Goal: Communication & Community: Participate in discussion

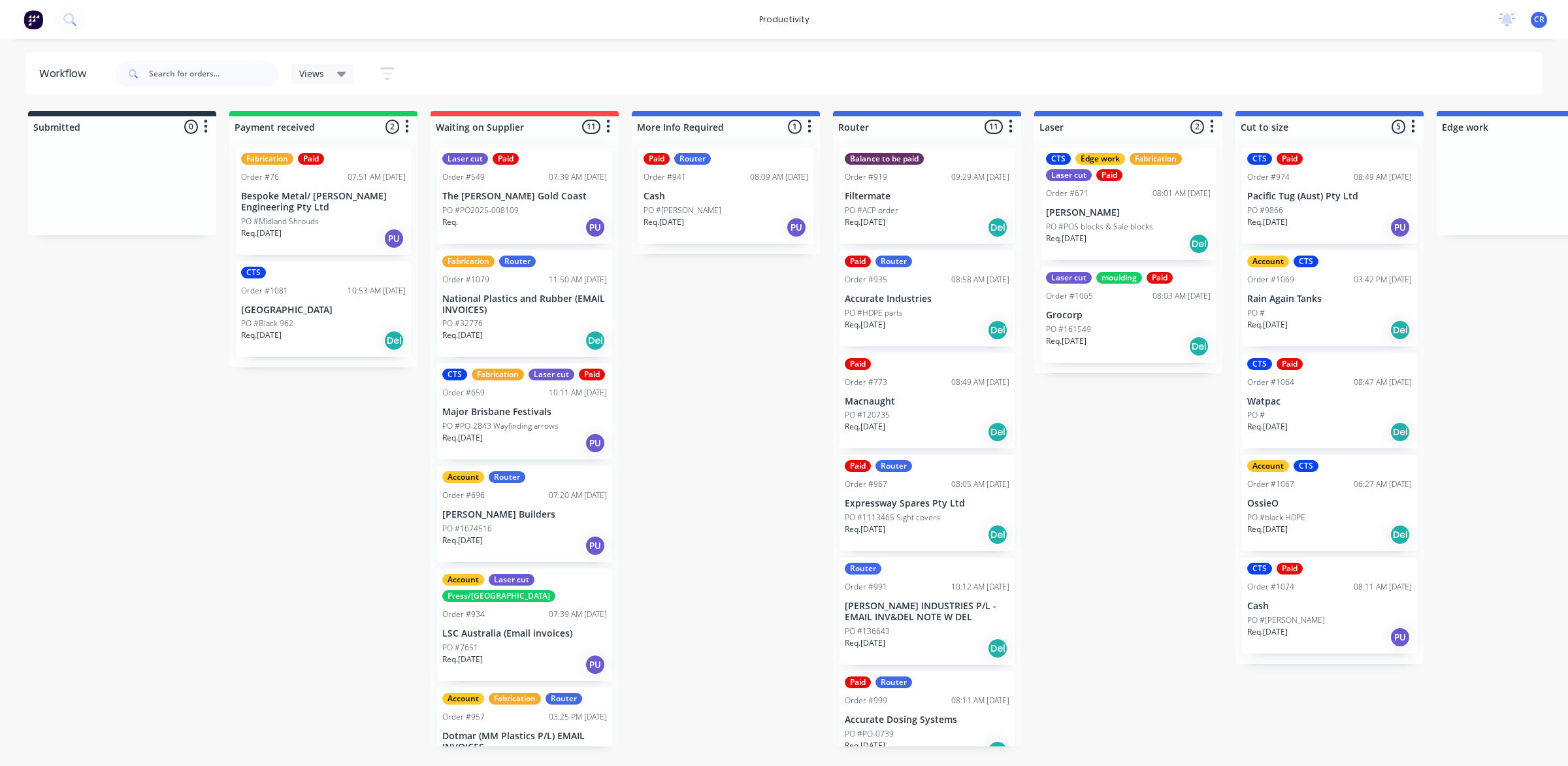
click at [938, 520] on p "PO #1113465 Sight covers" at bounding box center [892, 518] width 96 height 12
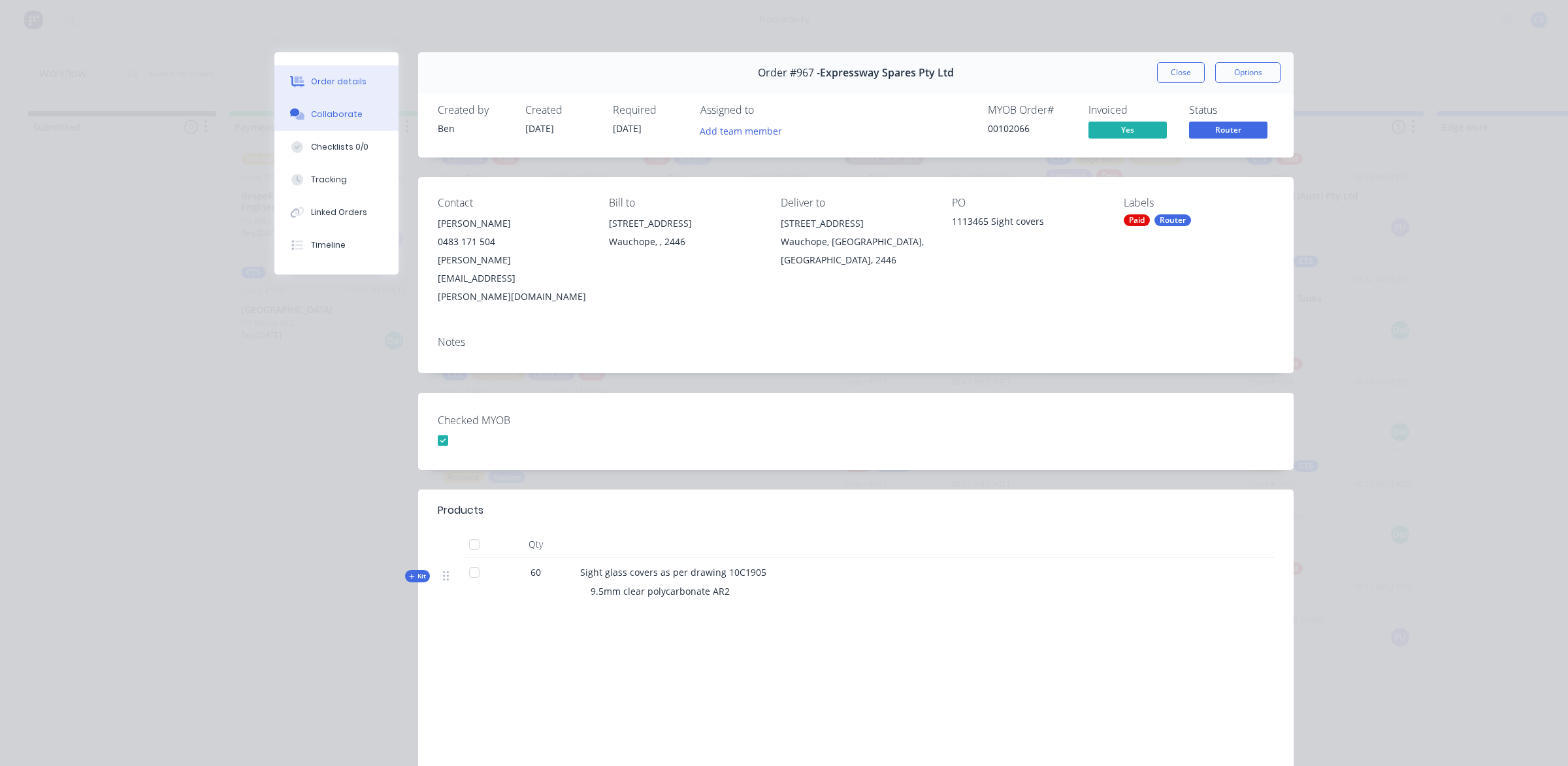
click at [314, 121] on button "Collaborate" at bounding box center [337, 114] width 125 height 32
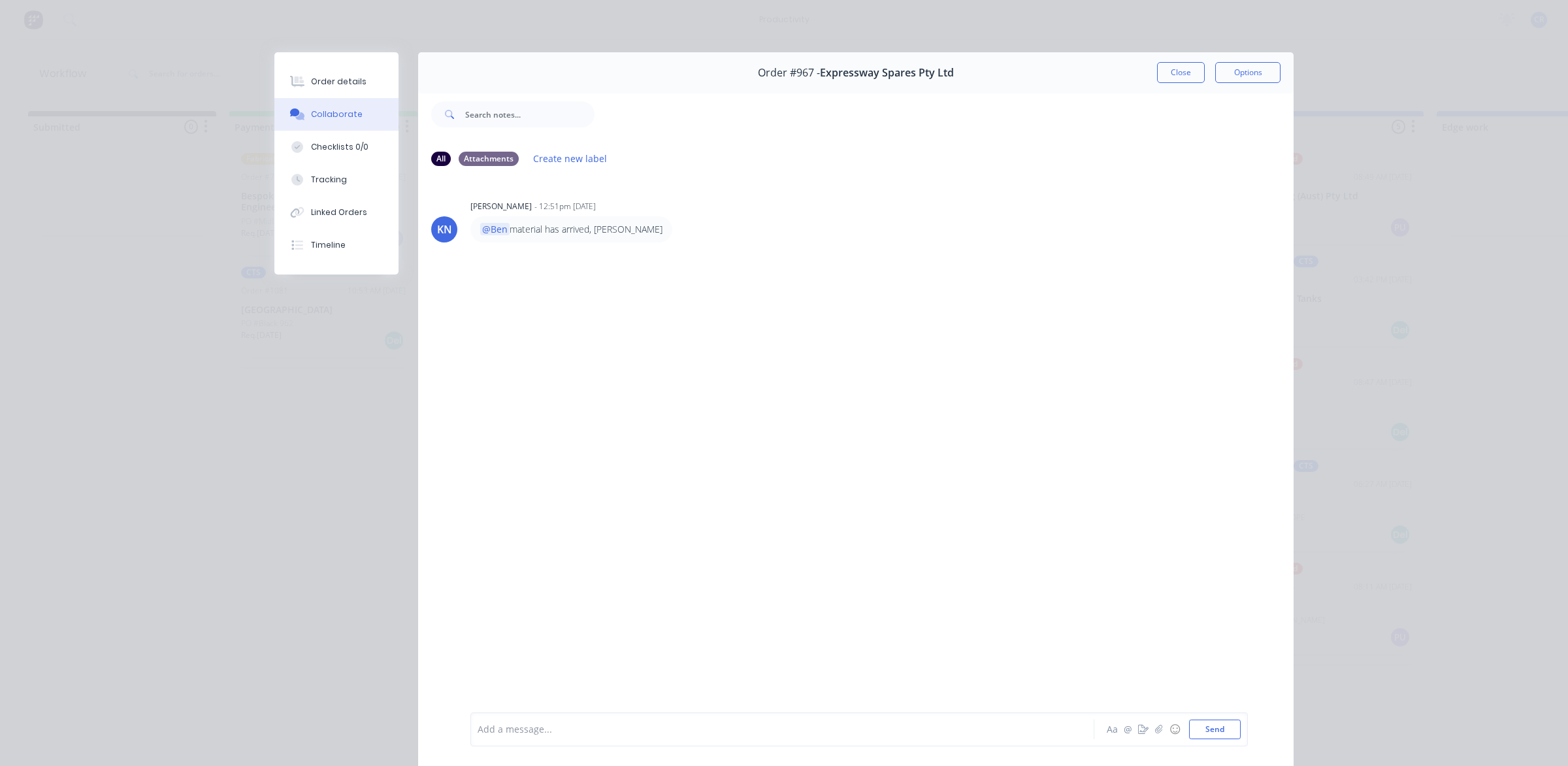
click at [518, 735] on div at bounding box center [764, 729] width 572 height 14
click at [549, 738] on div "@Ben" at bounding box center [764, 728] width 572 height 20
click at [1206, 722] on button "Send" at bounding box center [1215, 728] width 52 height 20
click at [930, 716] on div "Add a message... Aa @ ☺ Send" at bounding box center [858, 729] width 777 height 34
click at [926, 727] on div at bounding box center [764, 729] width 572 height 14
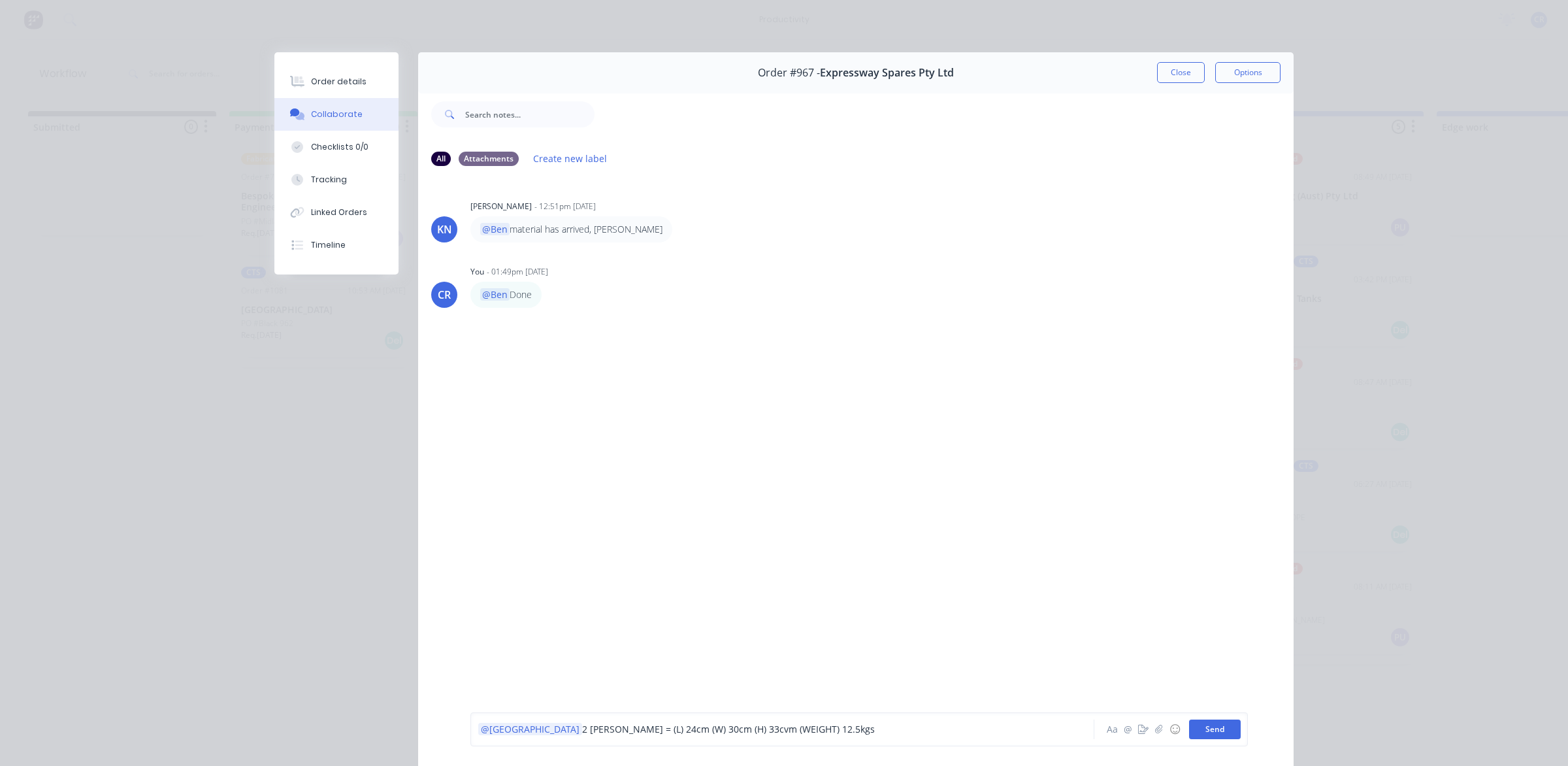
click at [1207, 727] on button "Send" at bounding box center [1215, 728] width 52 height 20
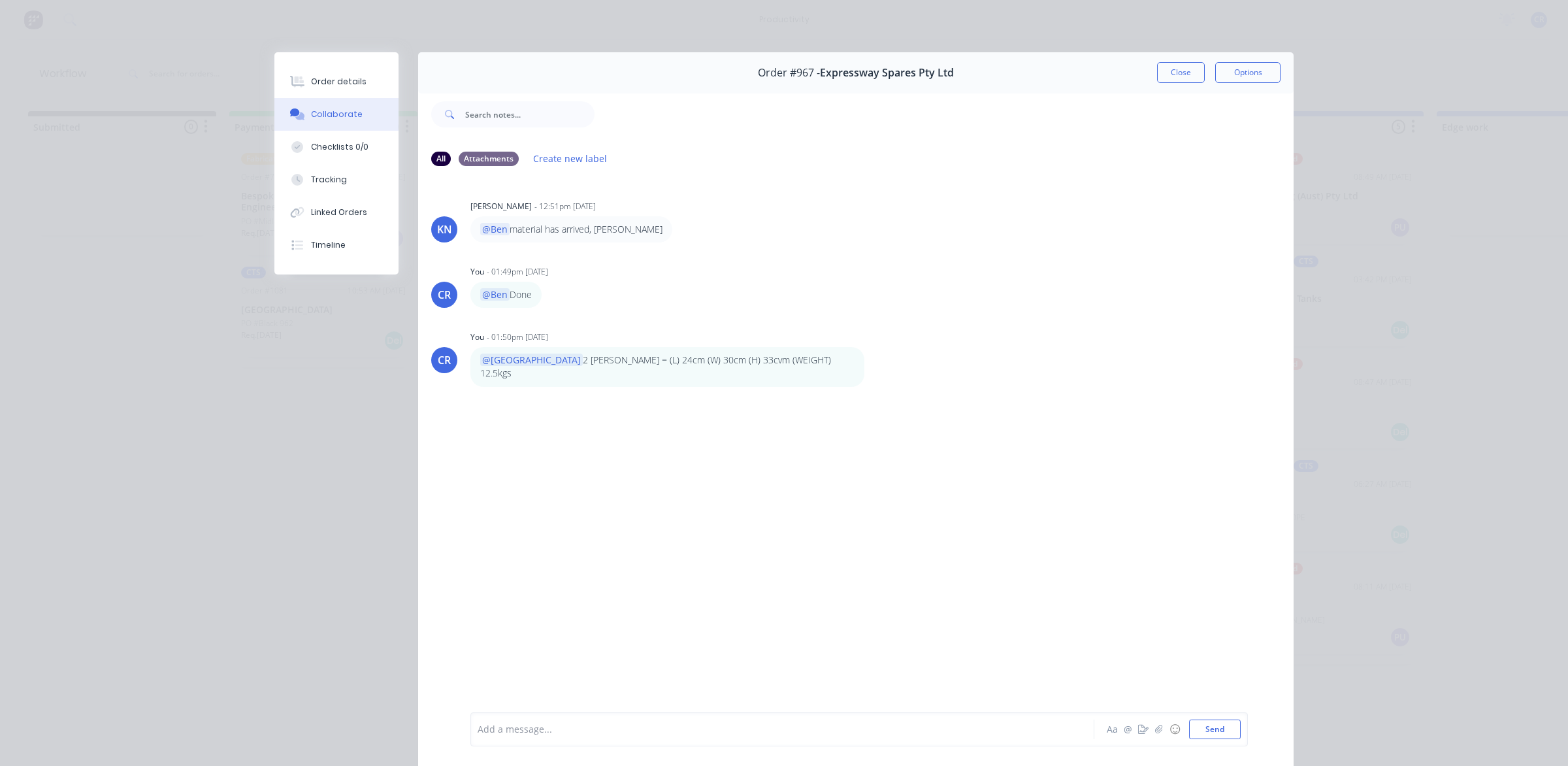
click at [1123, 72] on div "Order #967 - Expressway Spares Pty Ltd Close Options" at bounding box center [856, 73] width 875 height 41
click at [1164, 73] on button "Close" at bounding box center [1181, 73] width 48 height 21
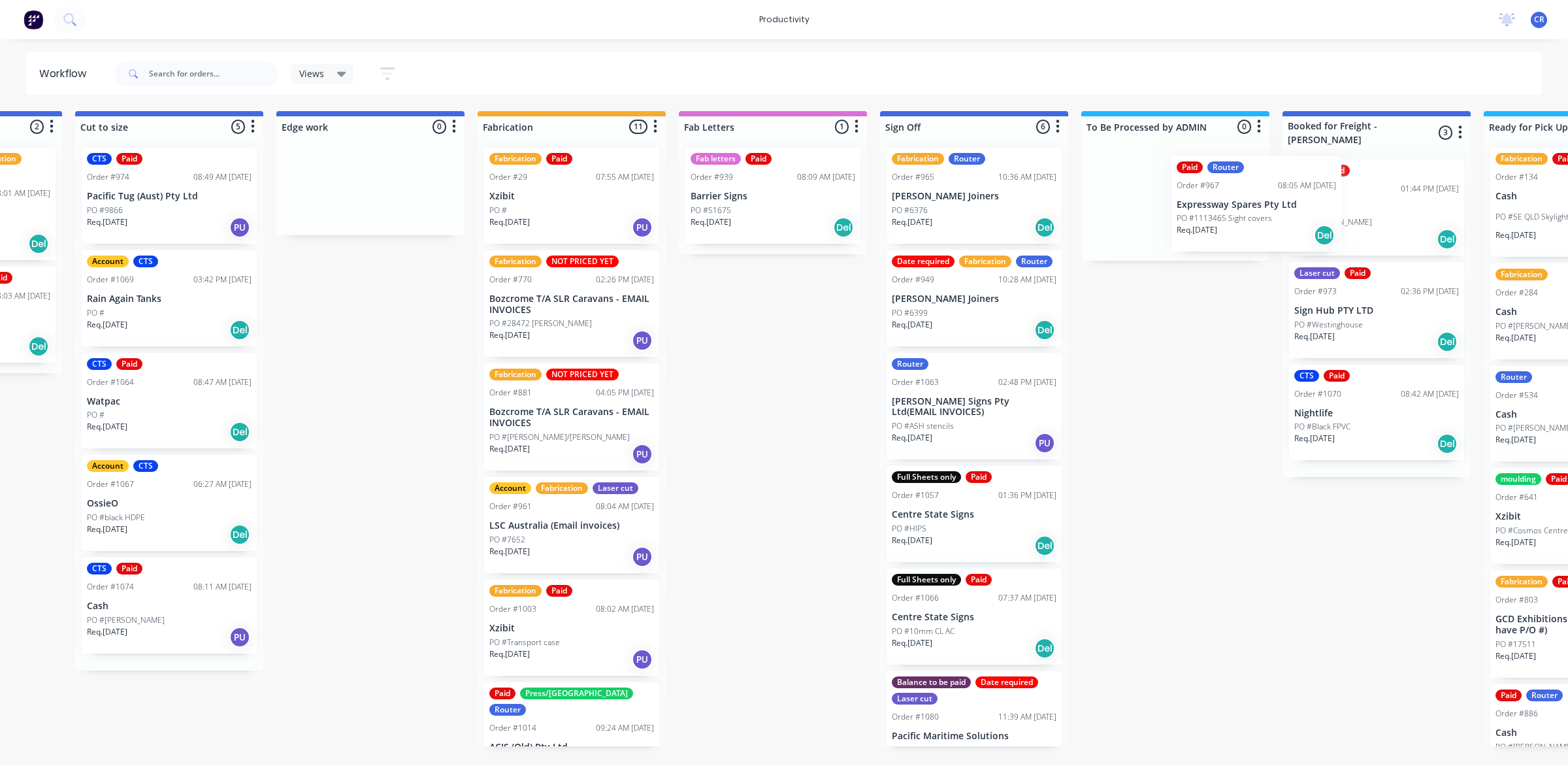
scroll to position [0, 1163]
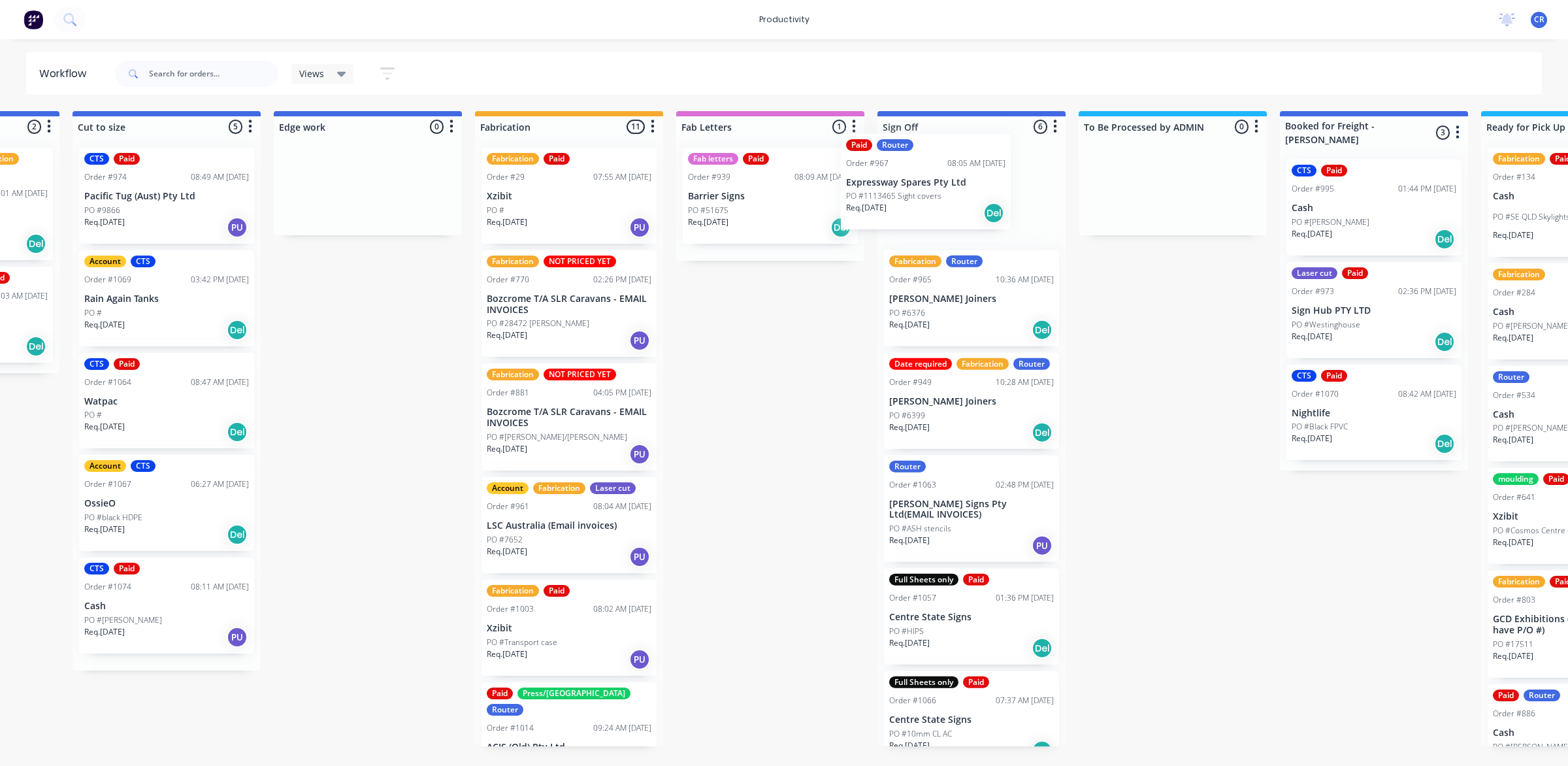
drag, startPoint x: 882, startPoint y: 507, endPoint x: 906, endPoint y: 184, distance: 323.9
click at [906, 184] on div "Submitted 0 Sort By Created date Required date Order number Customer name Most …" at bounding box center [390, 428] width 3127 height 635
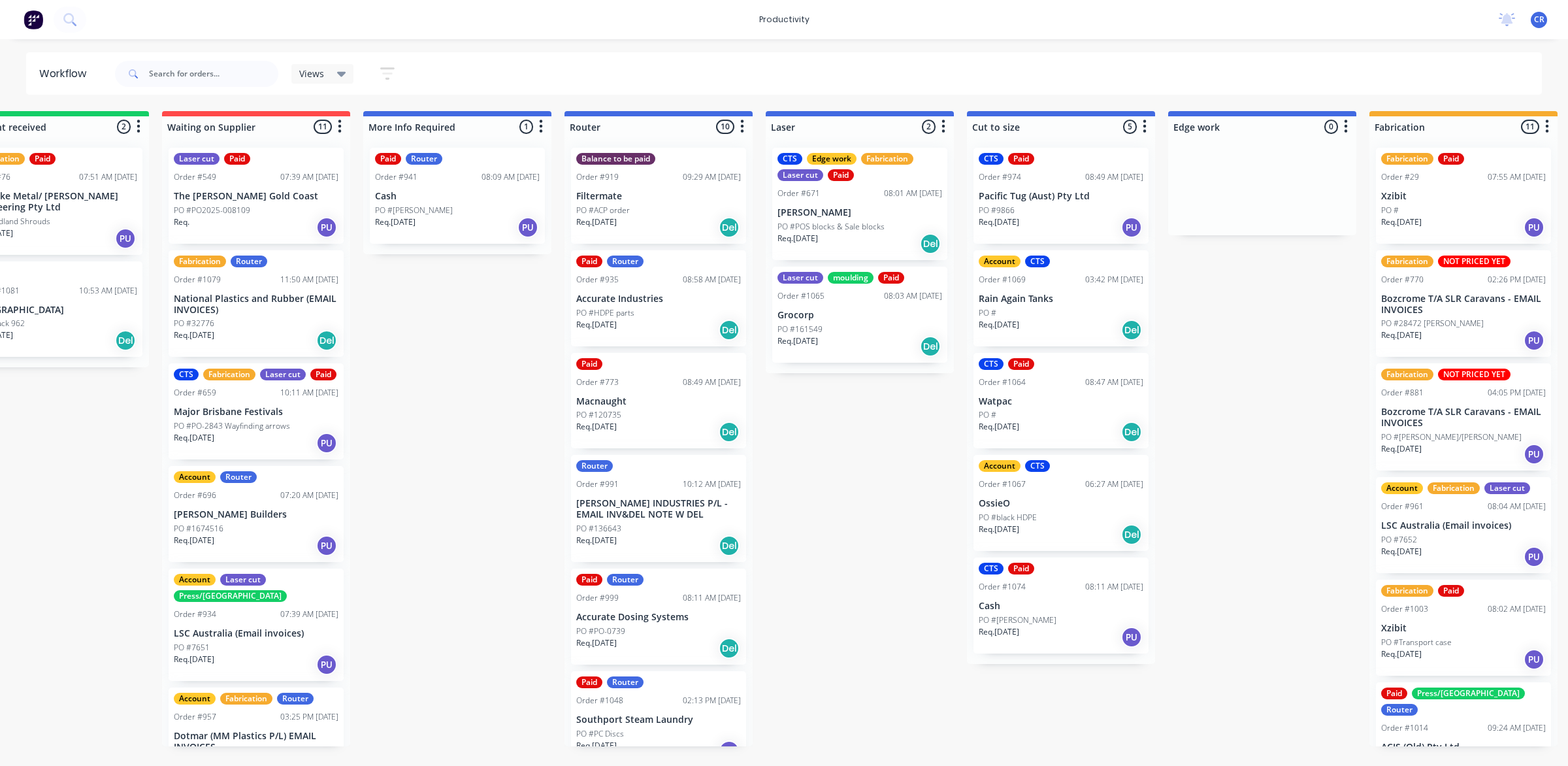
scroll to position [0, 264]
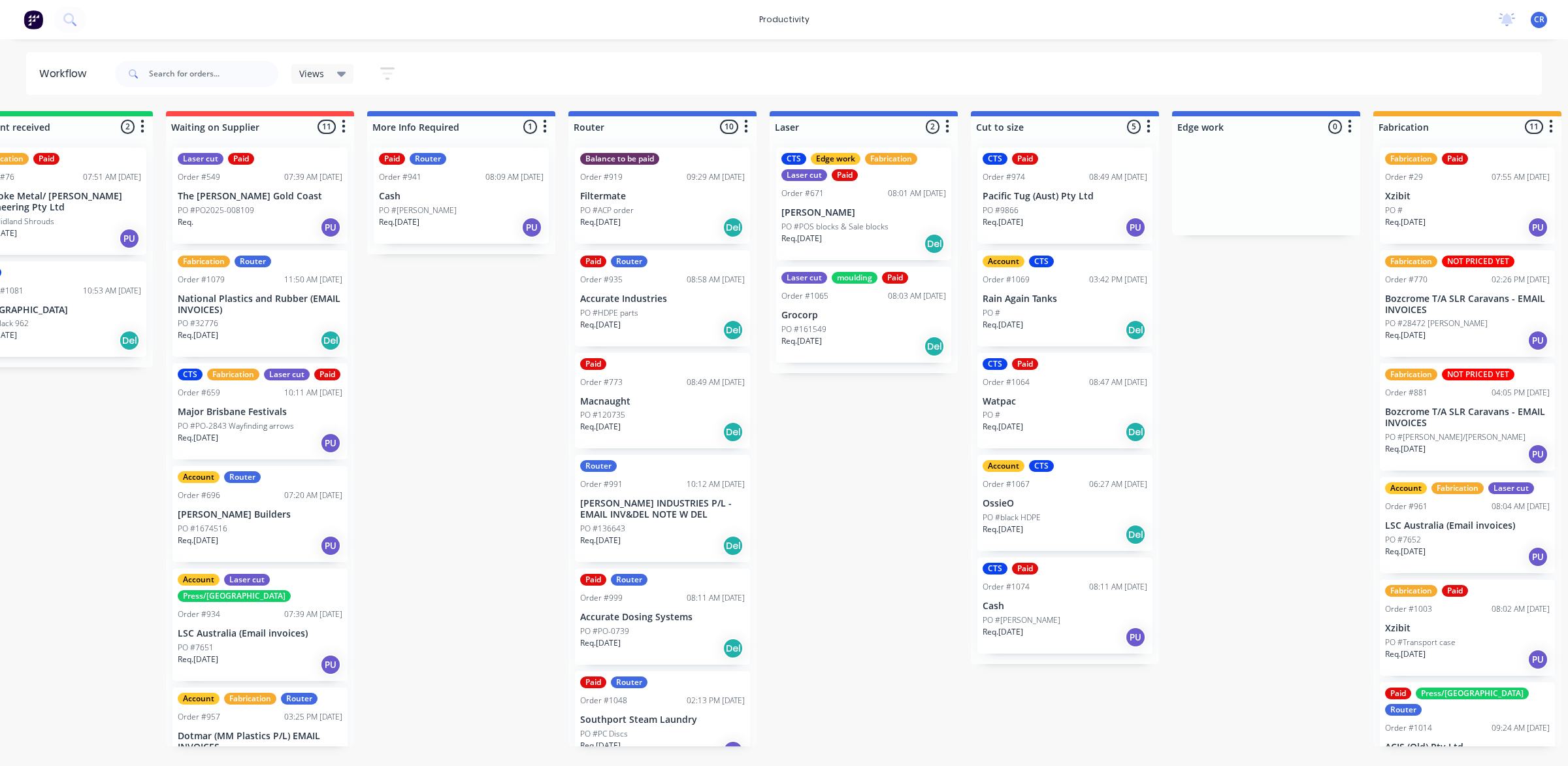
click at [685, 294] on p "Accurate Industries" at bounding box center [662, 299] width 165 height 11
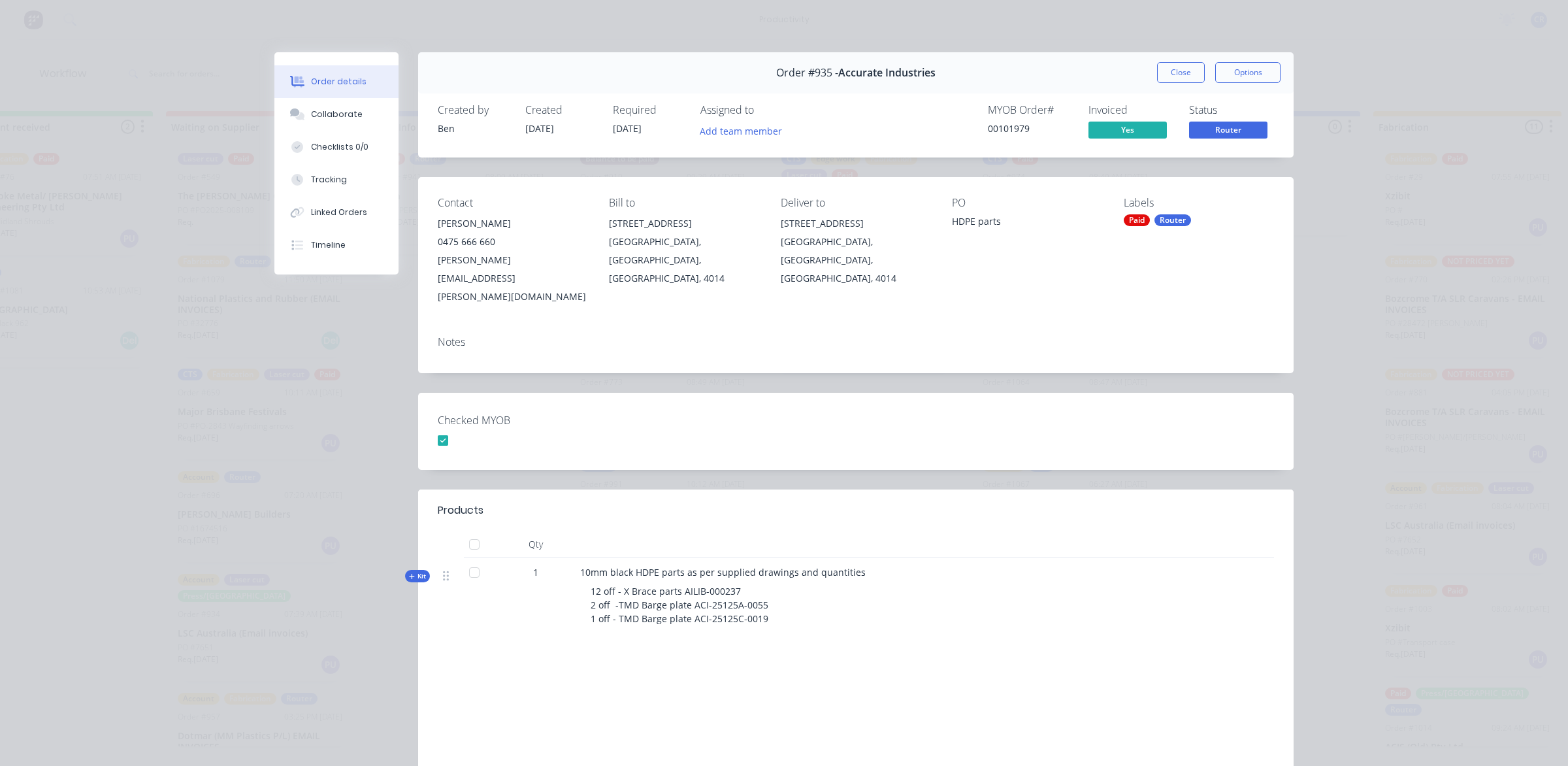
click at [1164, 77] on button "Close" at bounding box center [1181, 73] width 48 height 21
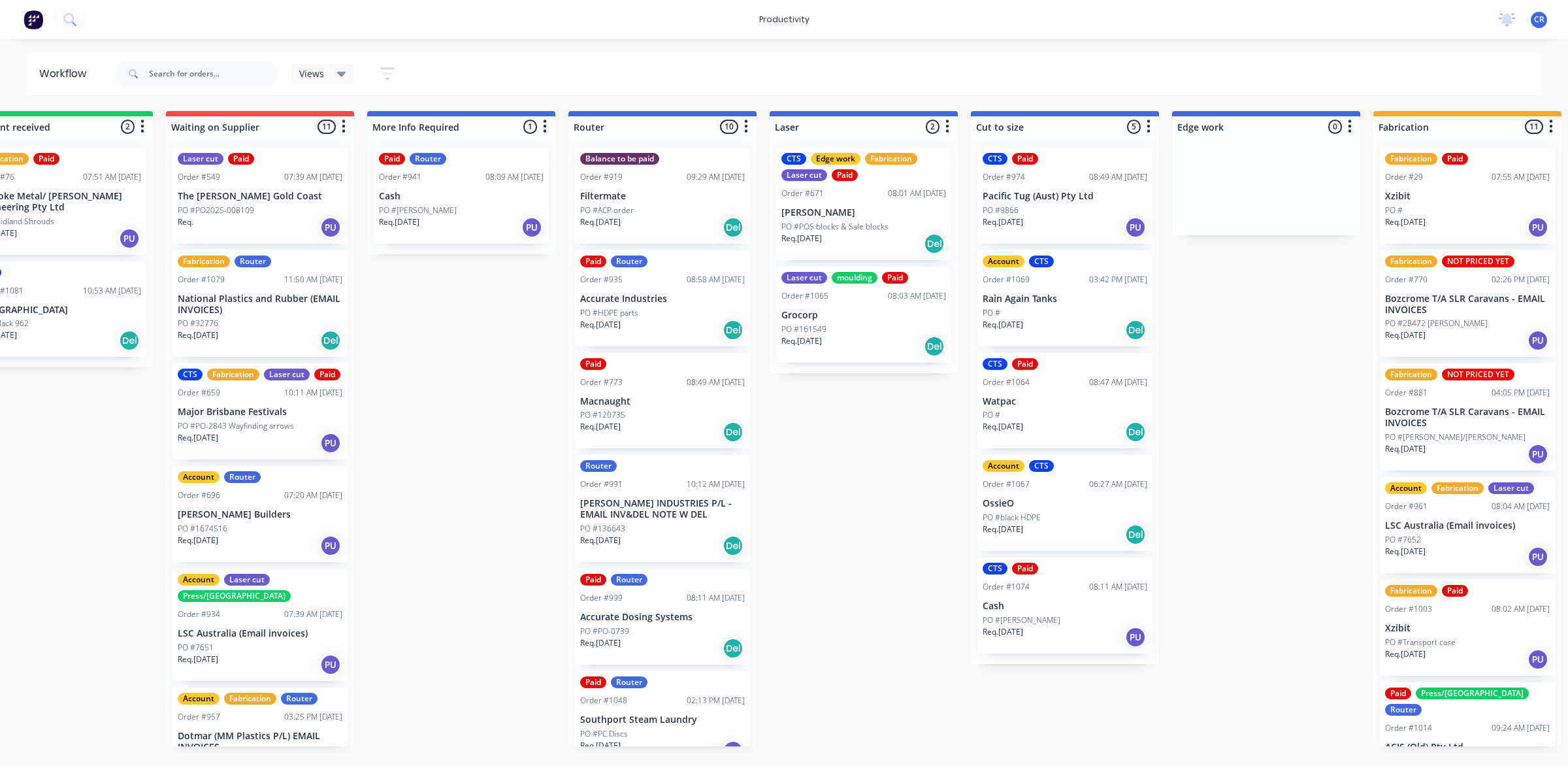
click at [632, 303] on p "Accurate Industries" at bounding box center [662, 299] width 165 height 11
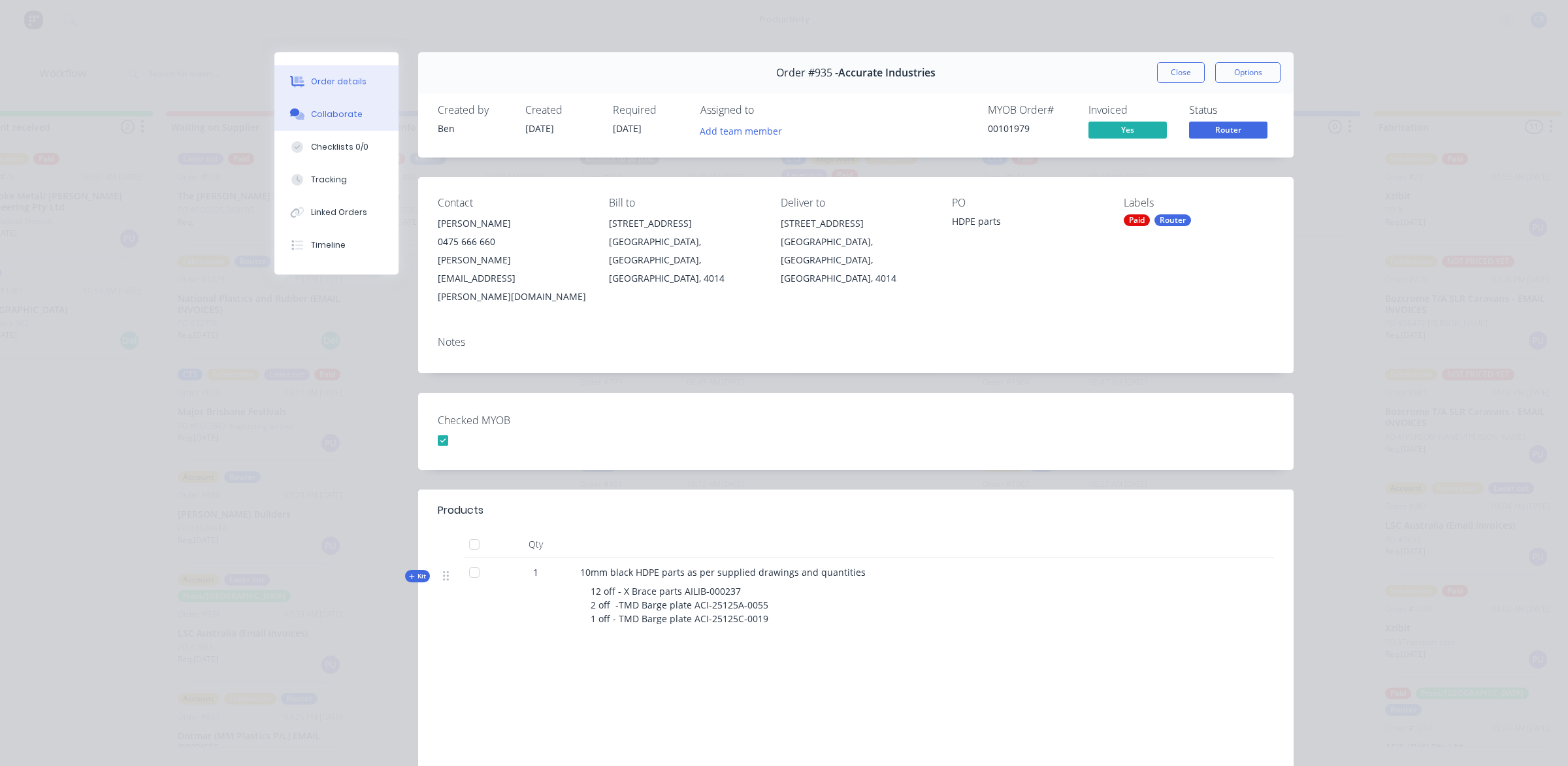
click at [328, 105] on button "Collaborate" at bounding box center [337, 114] width 125 height 32
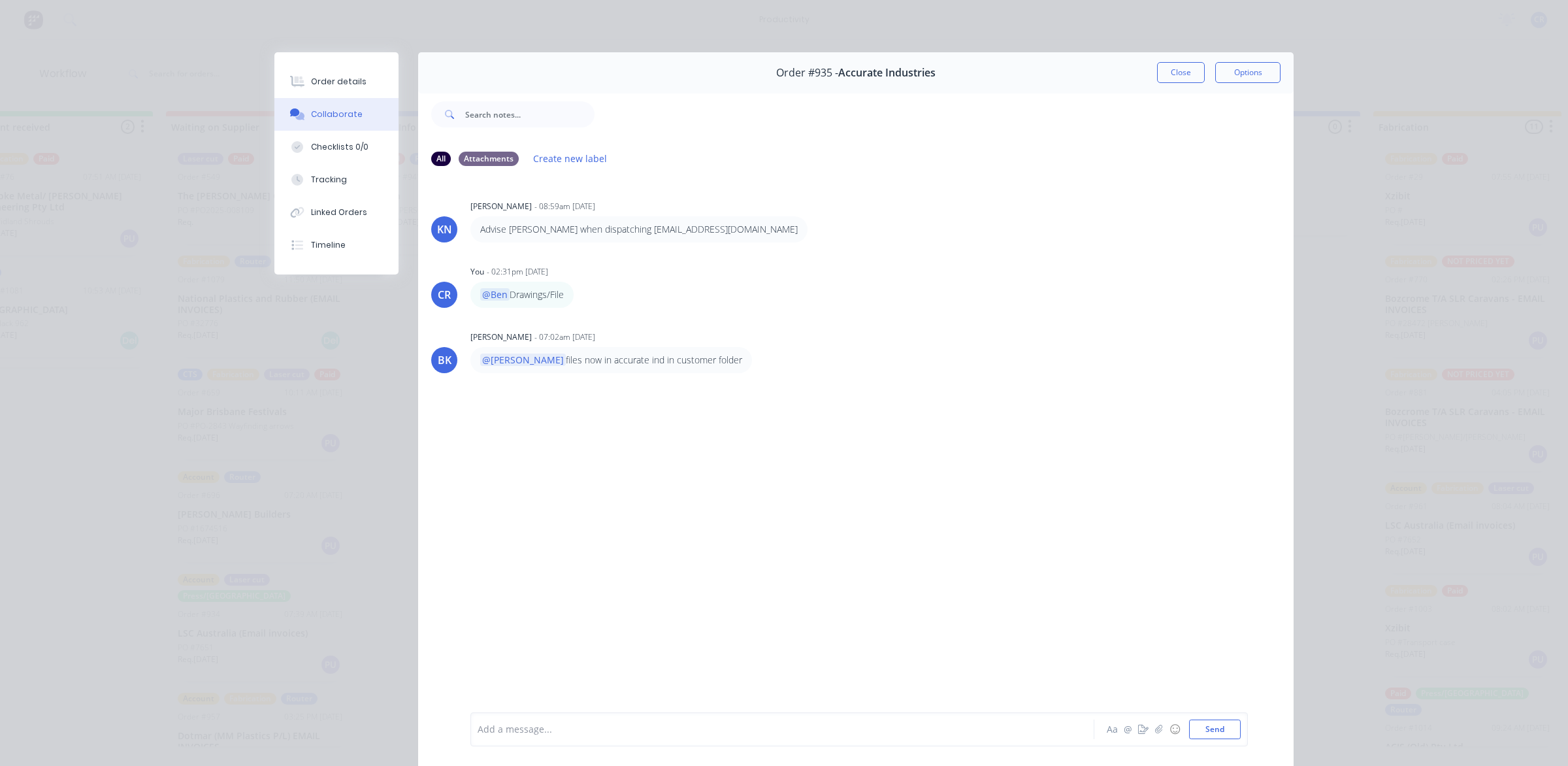
click at [569, 739] on div "Add a message... Aa @ ☺ Send" at bounding box center [858, 729] width 777 height 34
click at [568, 722] on div at bounding box center [764, 729] width 572 height 14
click at [550, 723] on div "@Ben" at bounding box center [764, 729] width 572 height 14
click at [1220, 732] on button "Send" at bounding box center [1215, 728] width 52 height 20
click at [1011, 737] on div "Add a message..." at bounding box center [764, 728] width 572 height 20
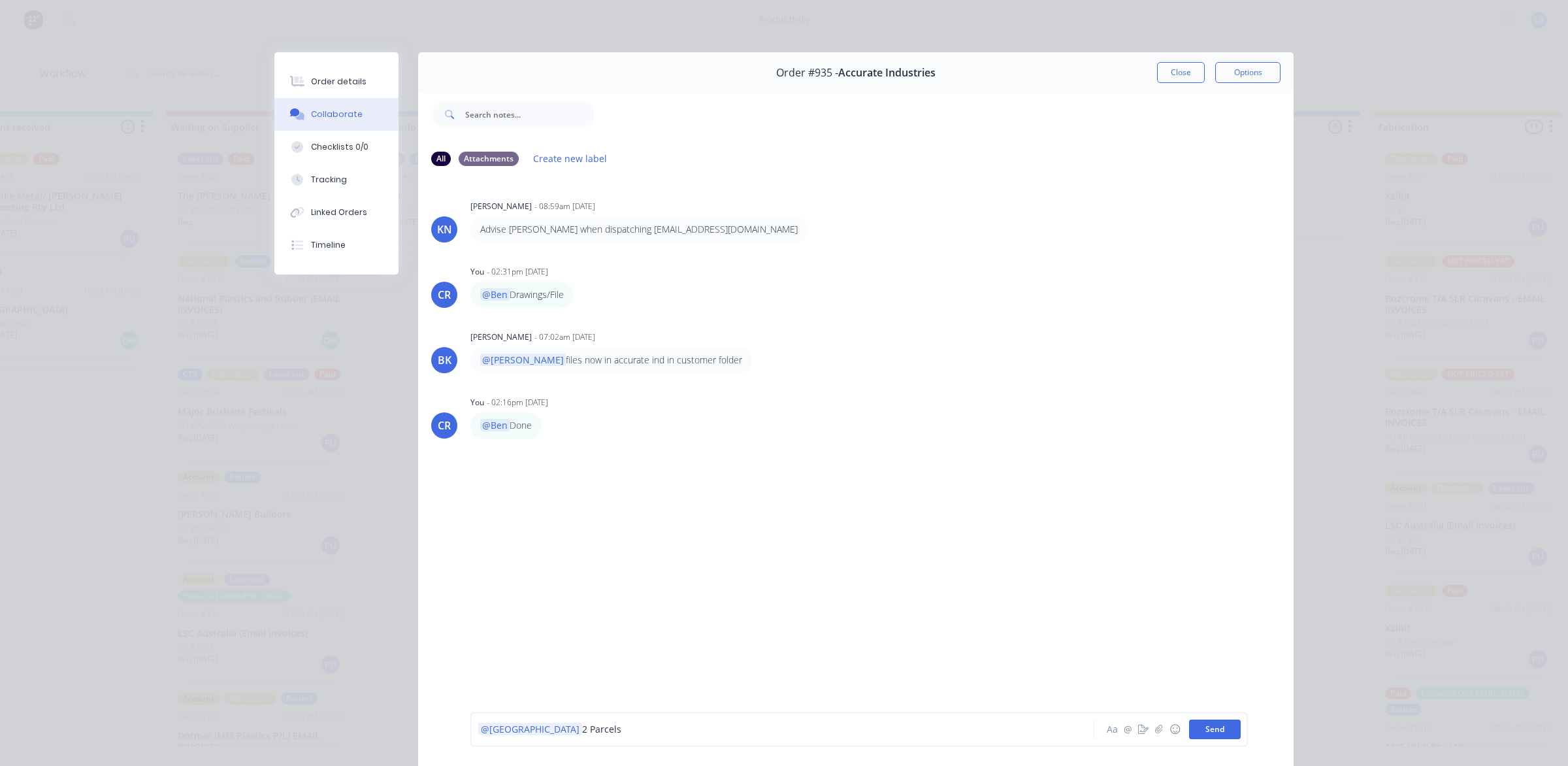
click at [1202, 729] on button "Send" at bounding box center [1215, 728] width 52 height 20
click at [959, 726] on div at bounding box center [764, 729] width 572 height 14
click at [588, 716] on div "@[PERSON_NAME] @ ☺ Send" at bounding box center [858, 729] width 777 height 34
click at [573, 725] on div "@[PERSON_NAME]" at bounding box center [764, 729] width 572 height 14
click at [1212, 724] on button "Send" at bounding box center [1215, 728] width 52 height 20
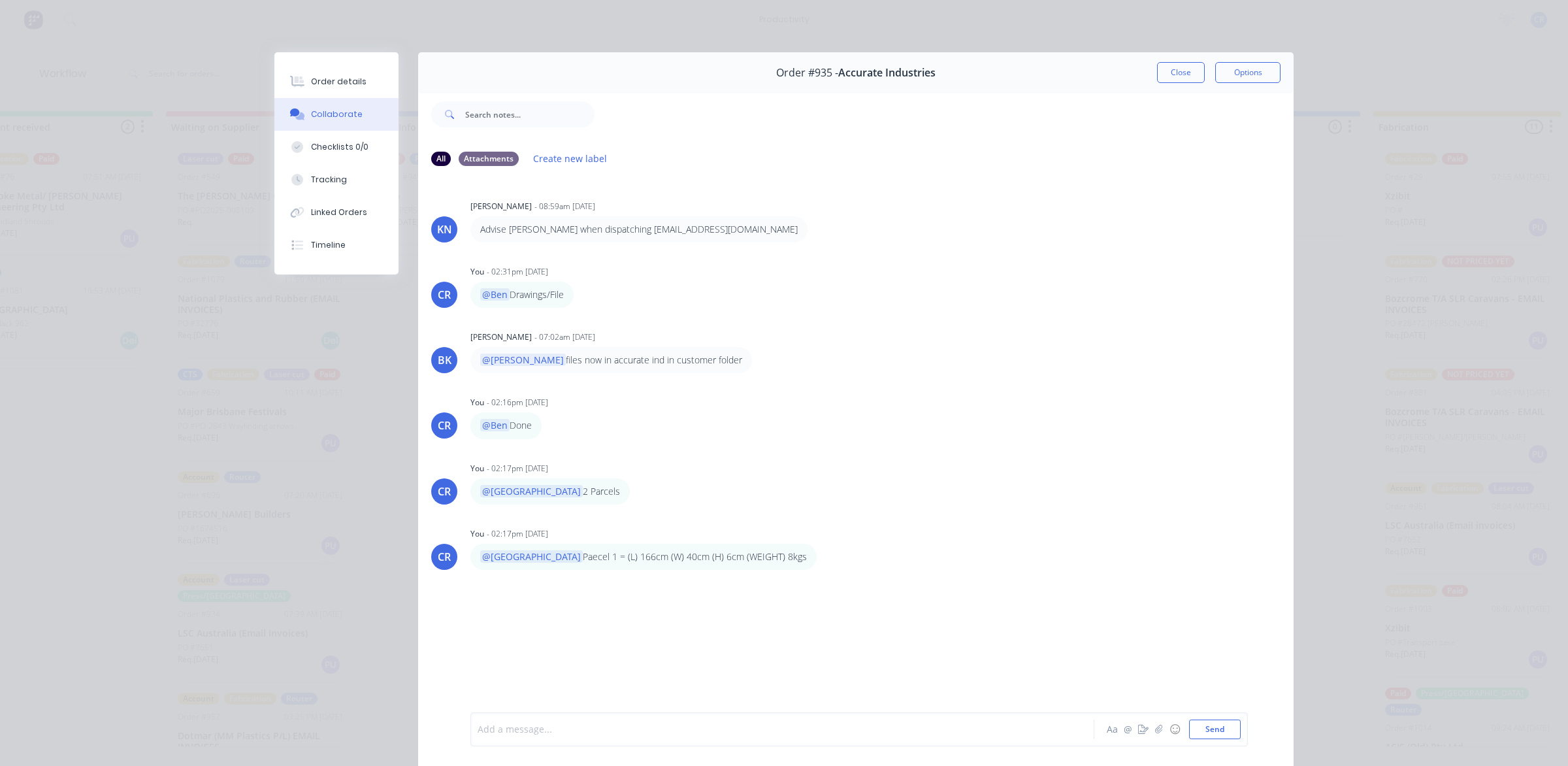
click at [723, 726] on div at bounding box center [764, 729] width 572 height 14
click at [1199, 729] on button "Send" at bounding box center [1215, 728] width 52 height 20
click at [1188, 83] on div "Order #935 - Accurate Industries Close Options" at bounding box center [856, 73] width 875 height 41
click at [1186, 75] on button "Close" at bounding box center [1181, 73] width 48 height 21
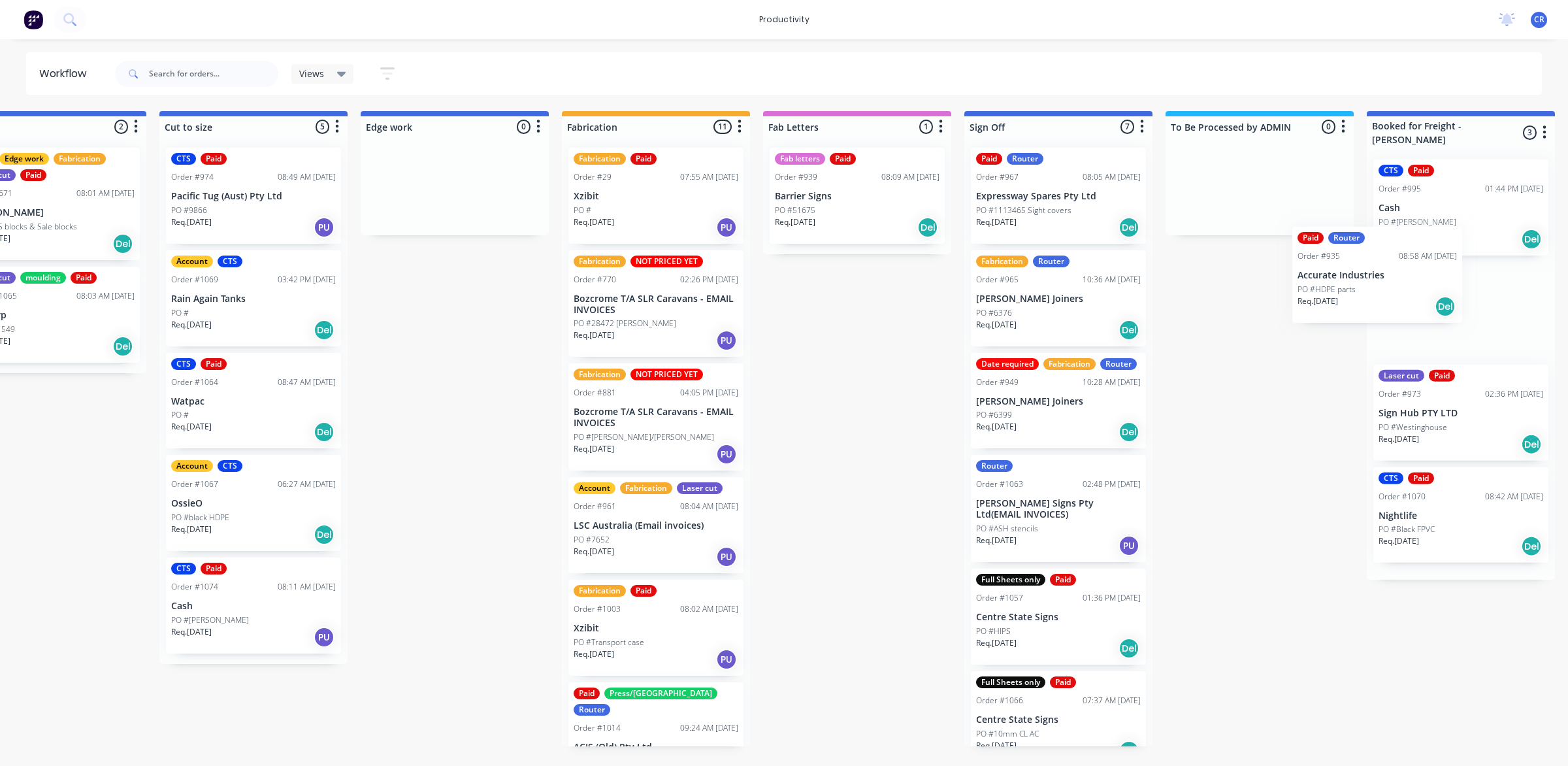
scroll to position [0, 1091]
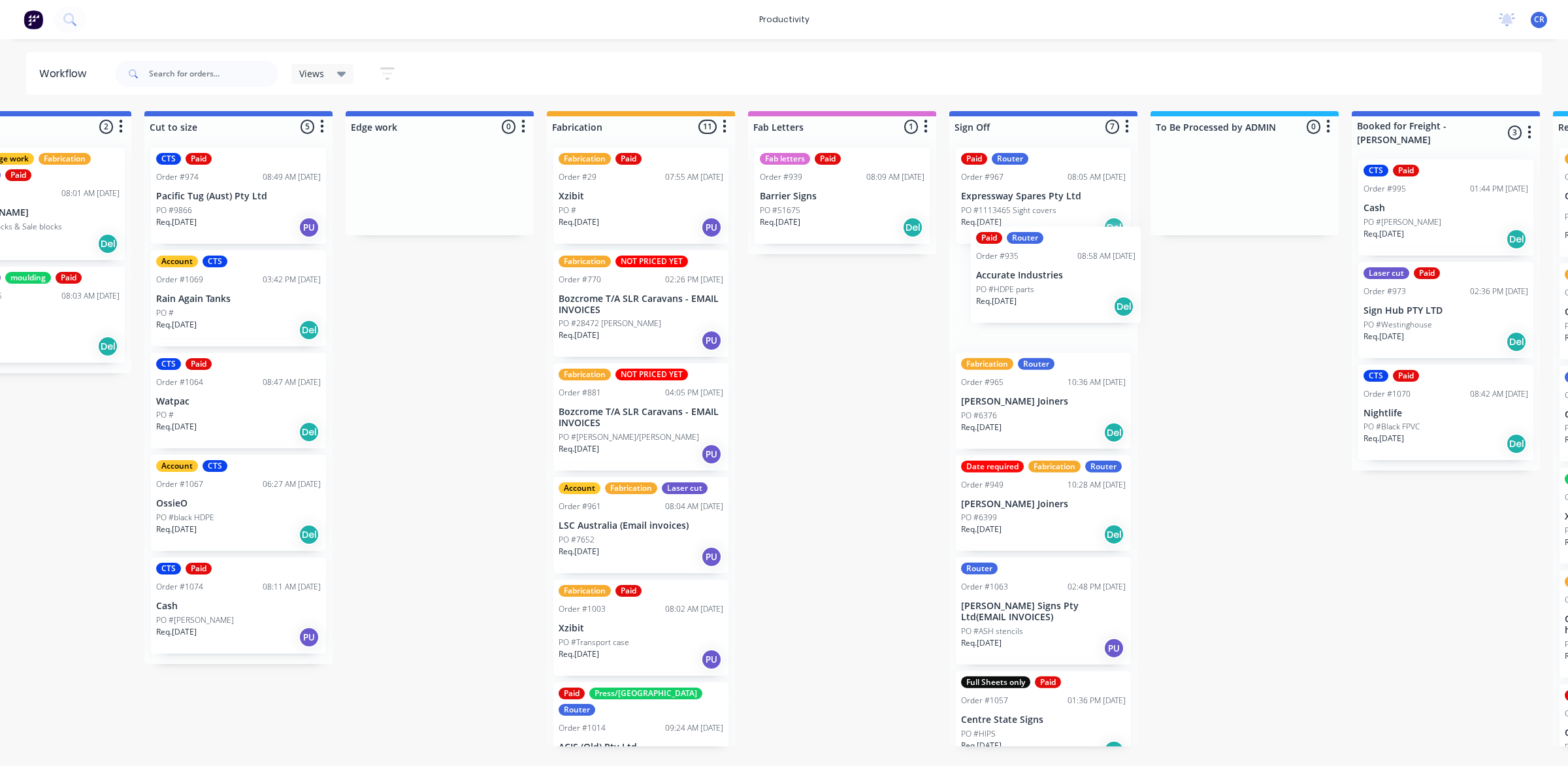
drag, startPoint x: 680, startPoint y: 314, endPoint x: 1080, endPoint y: 291, distance: 400.7
click at [1080, 291] on div "Submitted 0 Sort By Created date Required date Order number Customer name Most …" at bounding box center [462, 428] width 3127 height 635
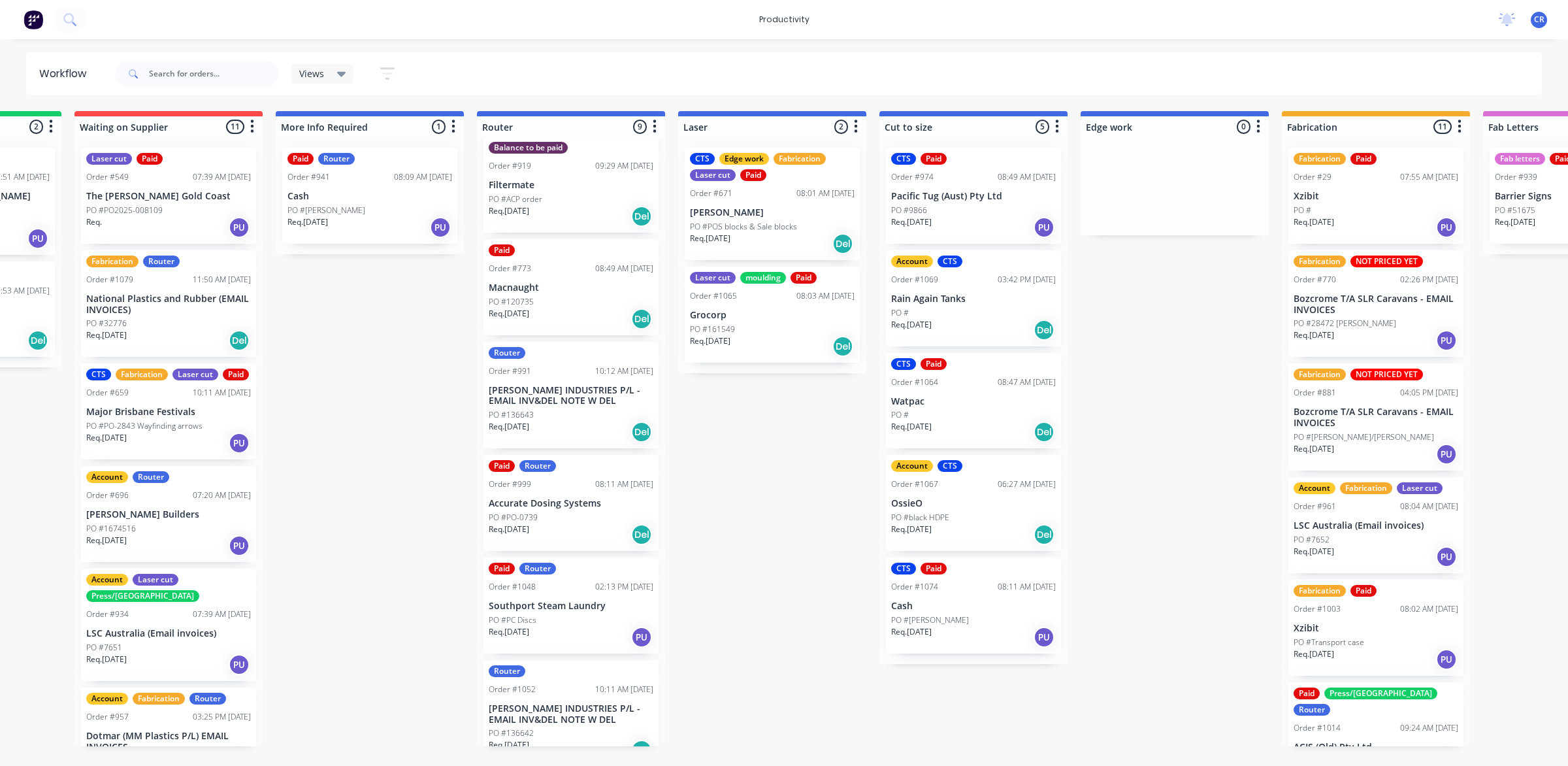
scroll to position [0, 0]
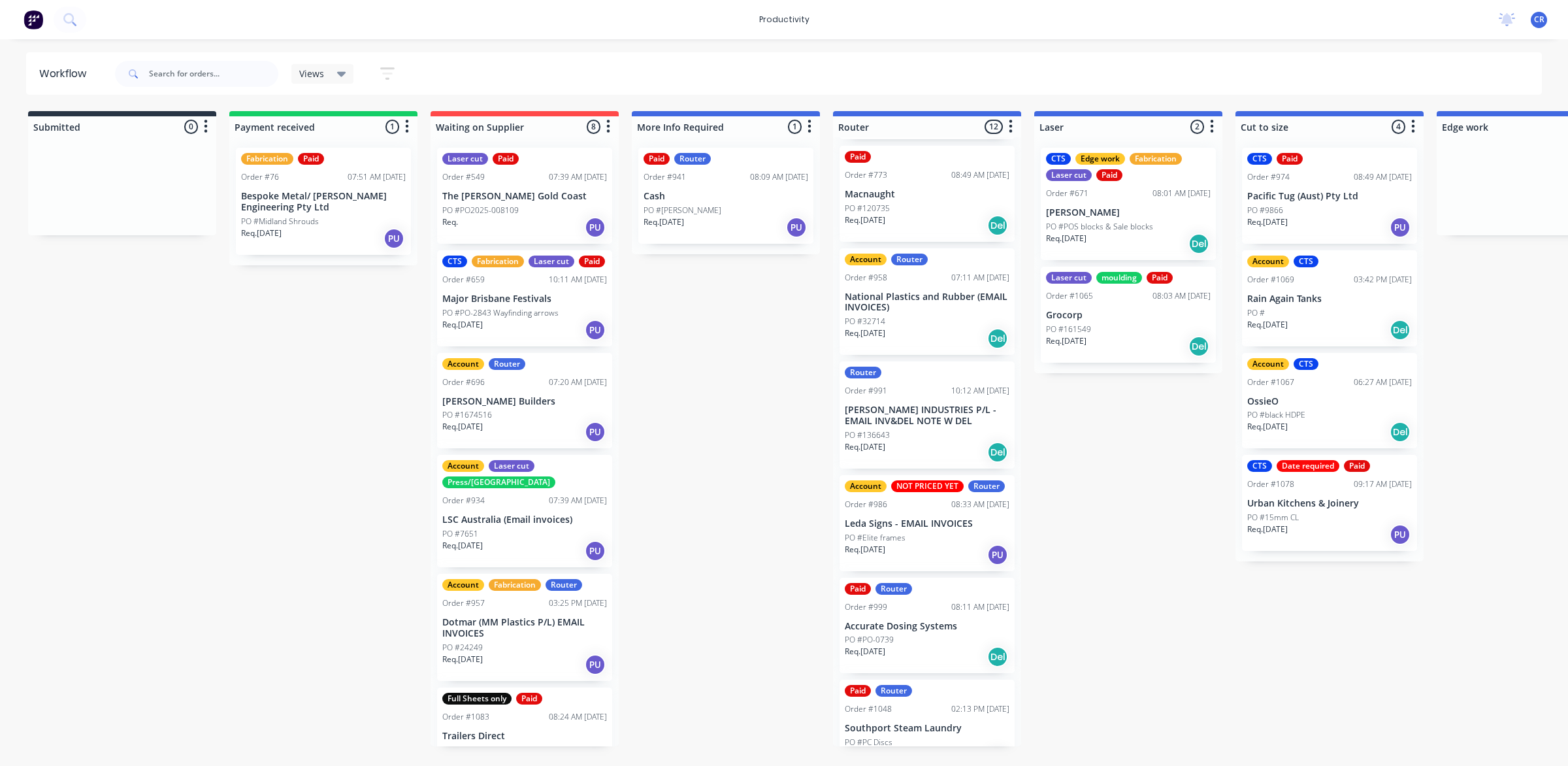
scroll to position [9, 0]
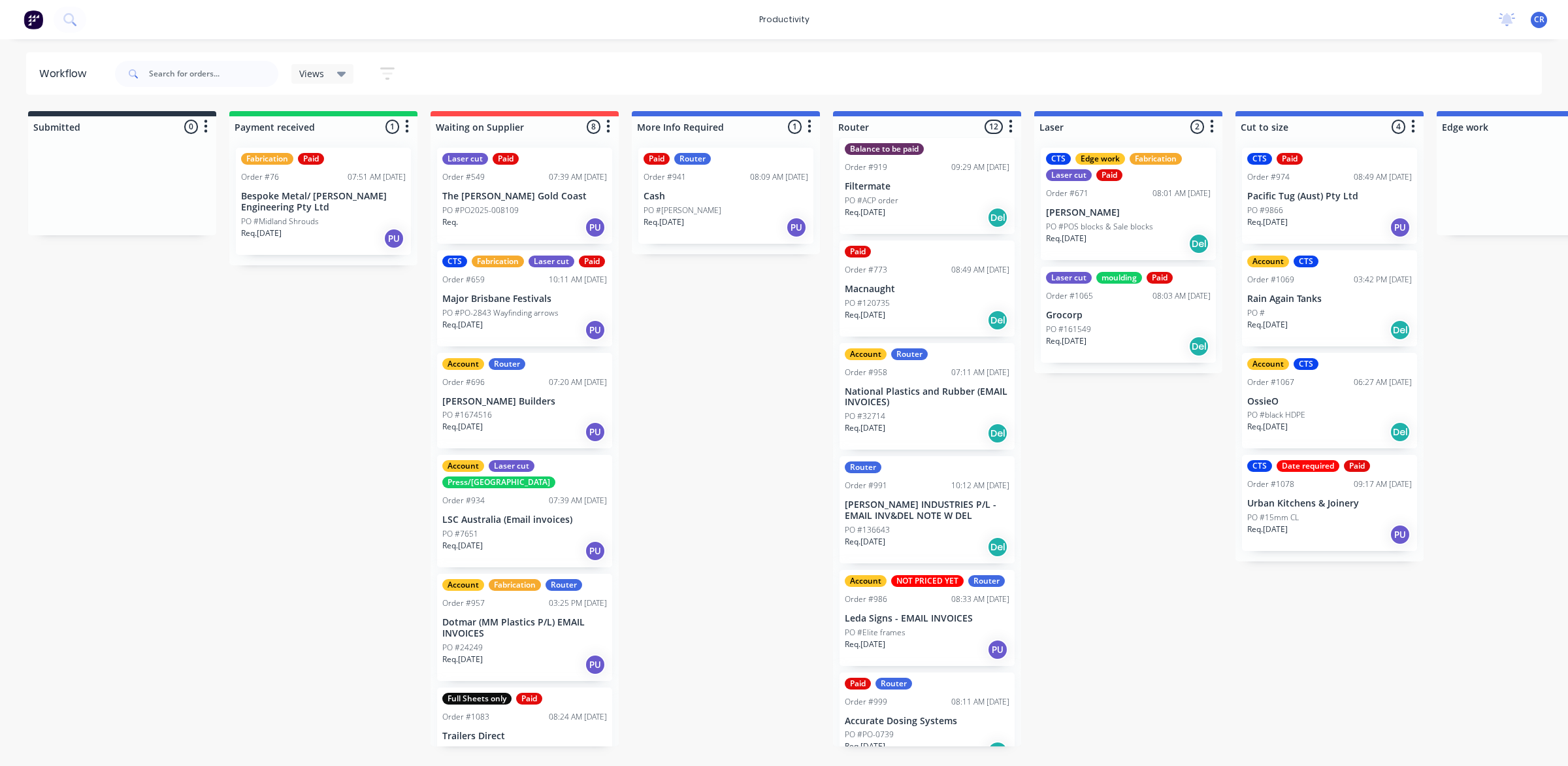
click at [948, 419] on div "PO #32714" at bounding box center [926, 416] width 165 height 12
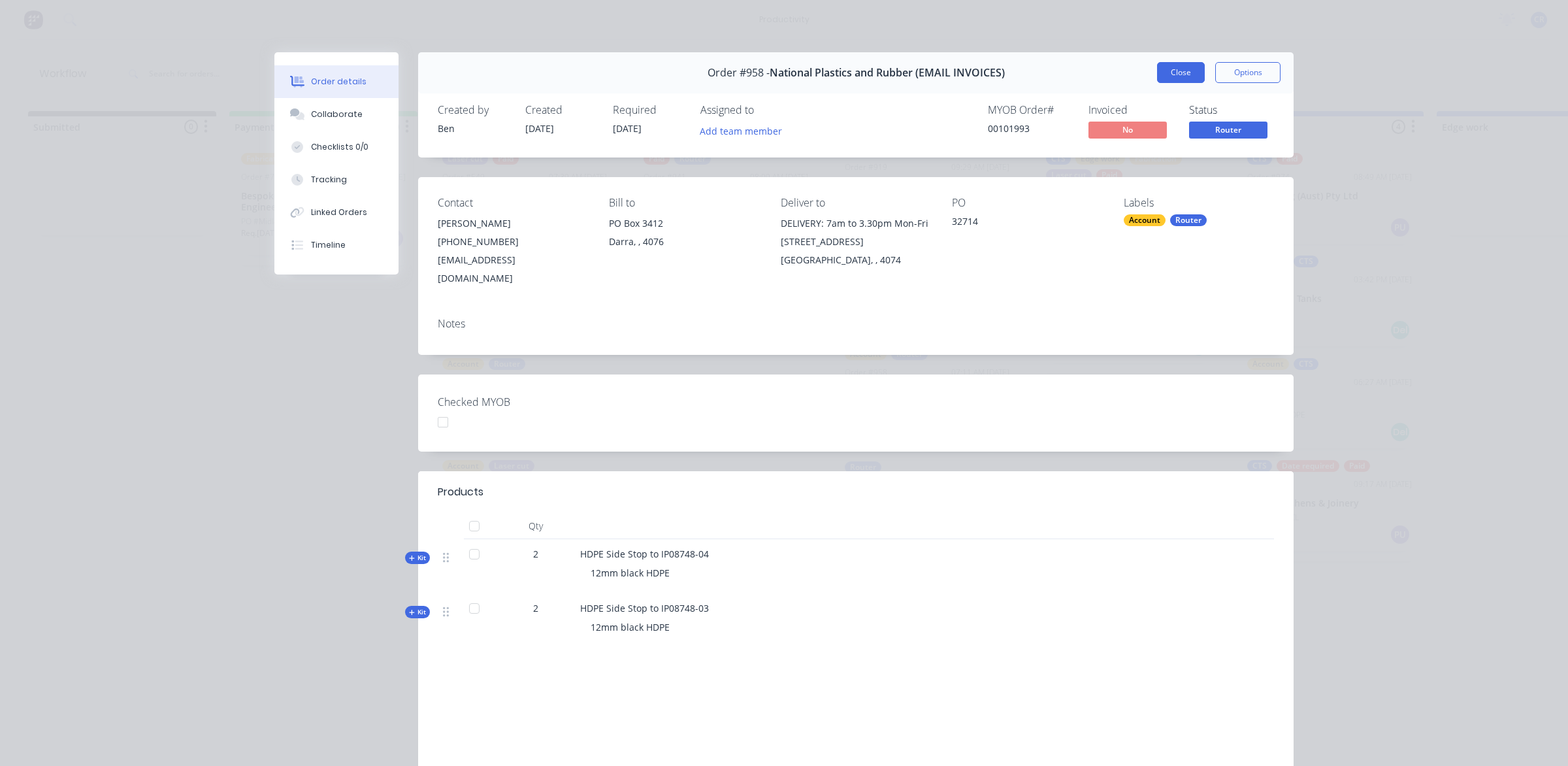
click at [1168, 67] on button "Close" at bounding box center [1181, 73] width 48 height 21
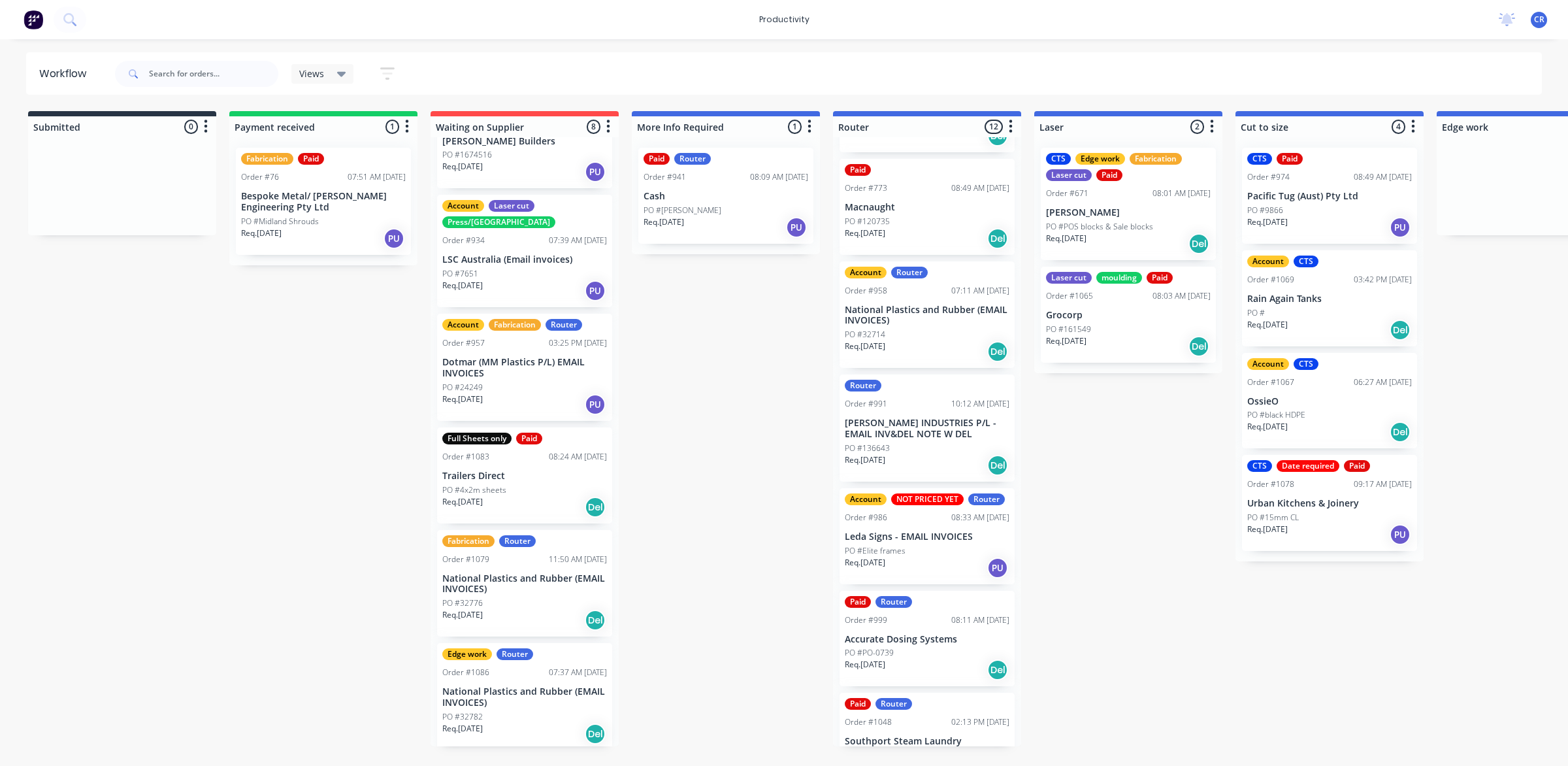
scroll to position [0, 0]
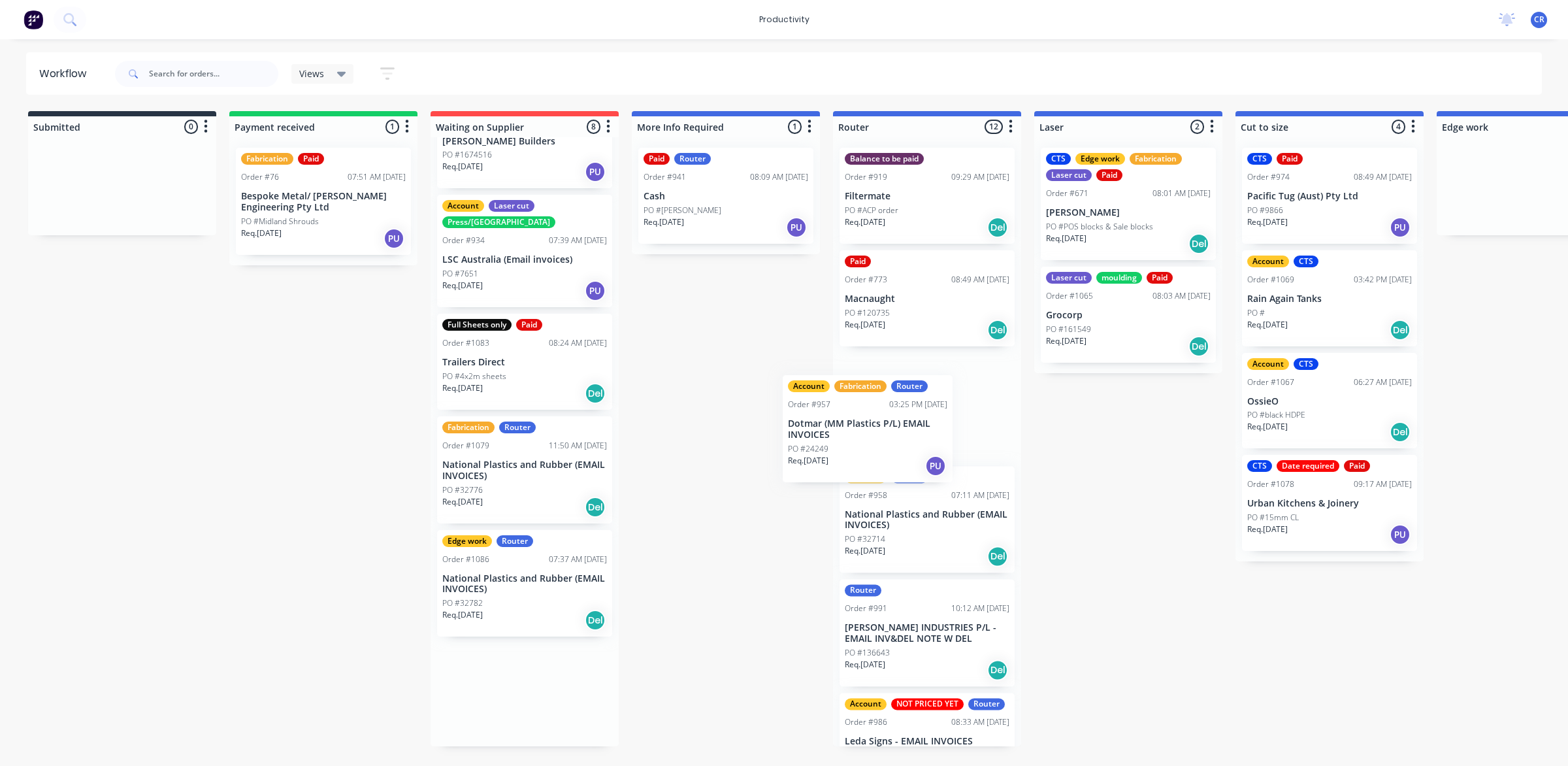
drag, startPoint x: 505, startPoint y: 373, endPoint x: 943, endPoint y: 470, distance: 448.6
click at [943, 470] on div "Submitted 0 Sort By Created date Required date Order number Customer name Most …" at bounding box center [1553, 428] width 3127 height 635
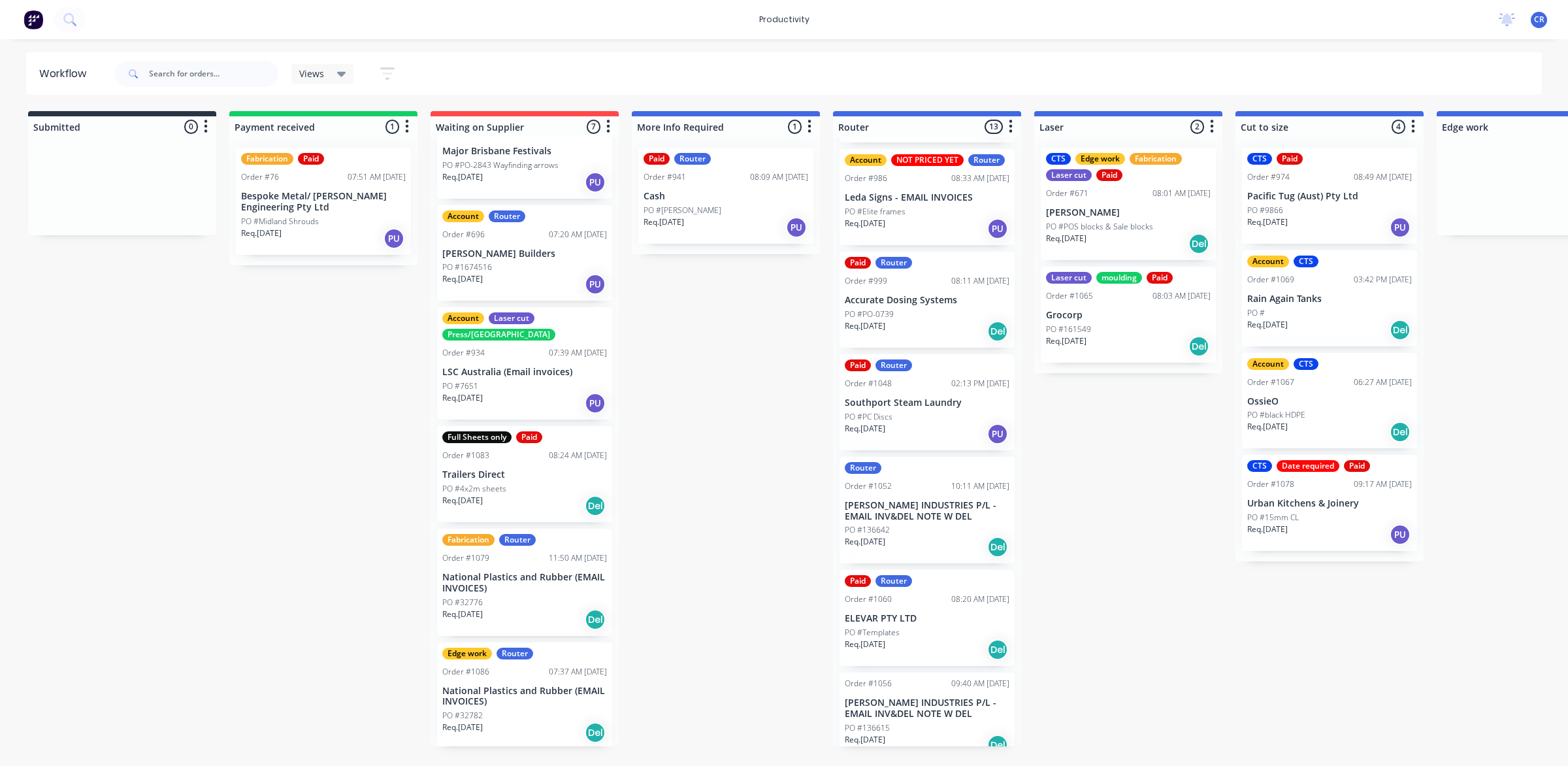
scroll to position [653, 0]
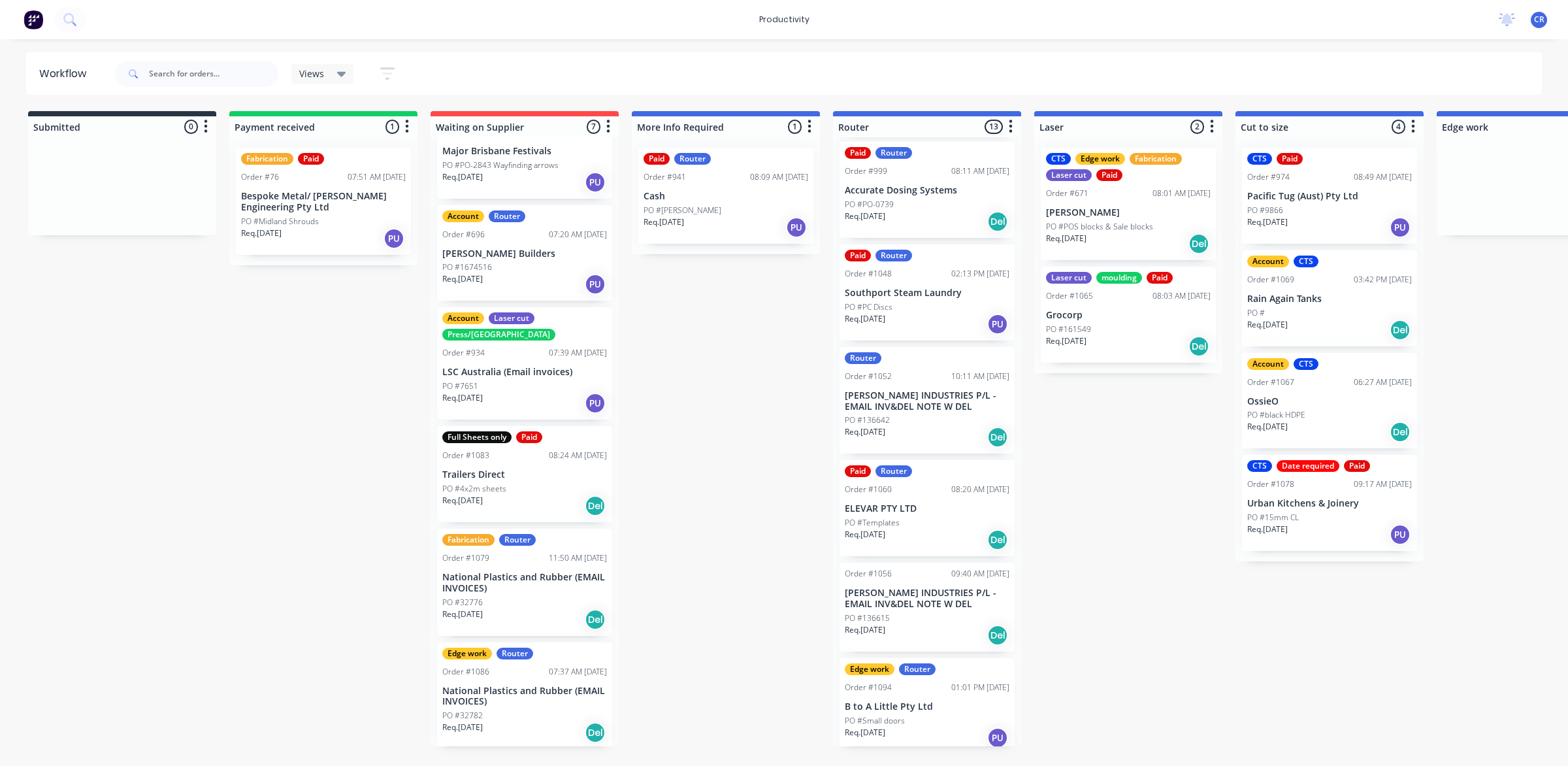
click at [926, 307] on div "PO #PC Discs" at bounding box center [926, 307] width 165 height 12
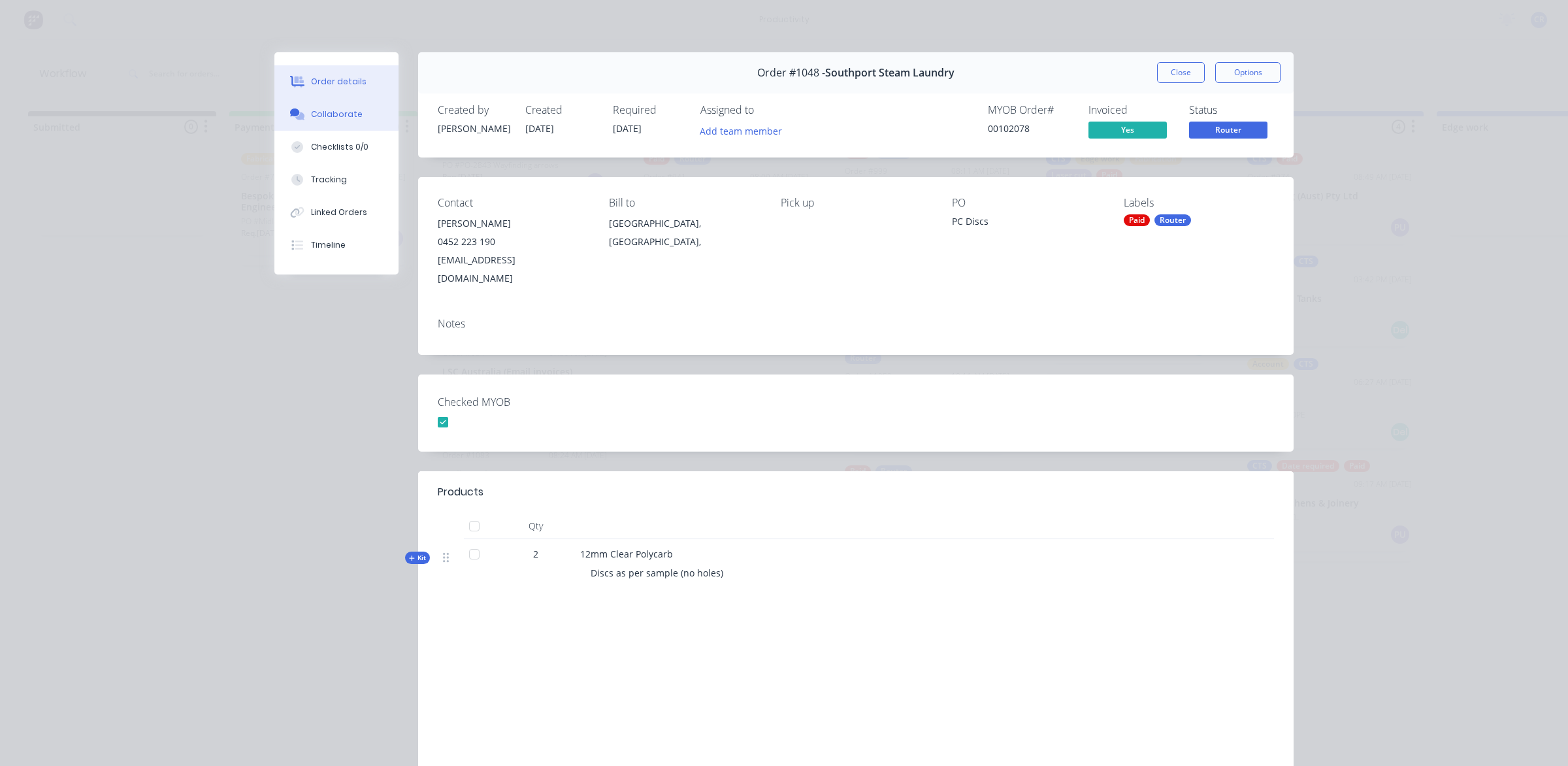
click at [322, 108] on div "Collaborate" at bounding box center [337, 114] width 52 height 12
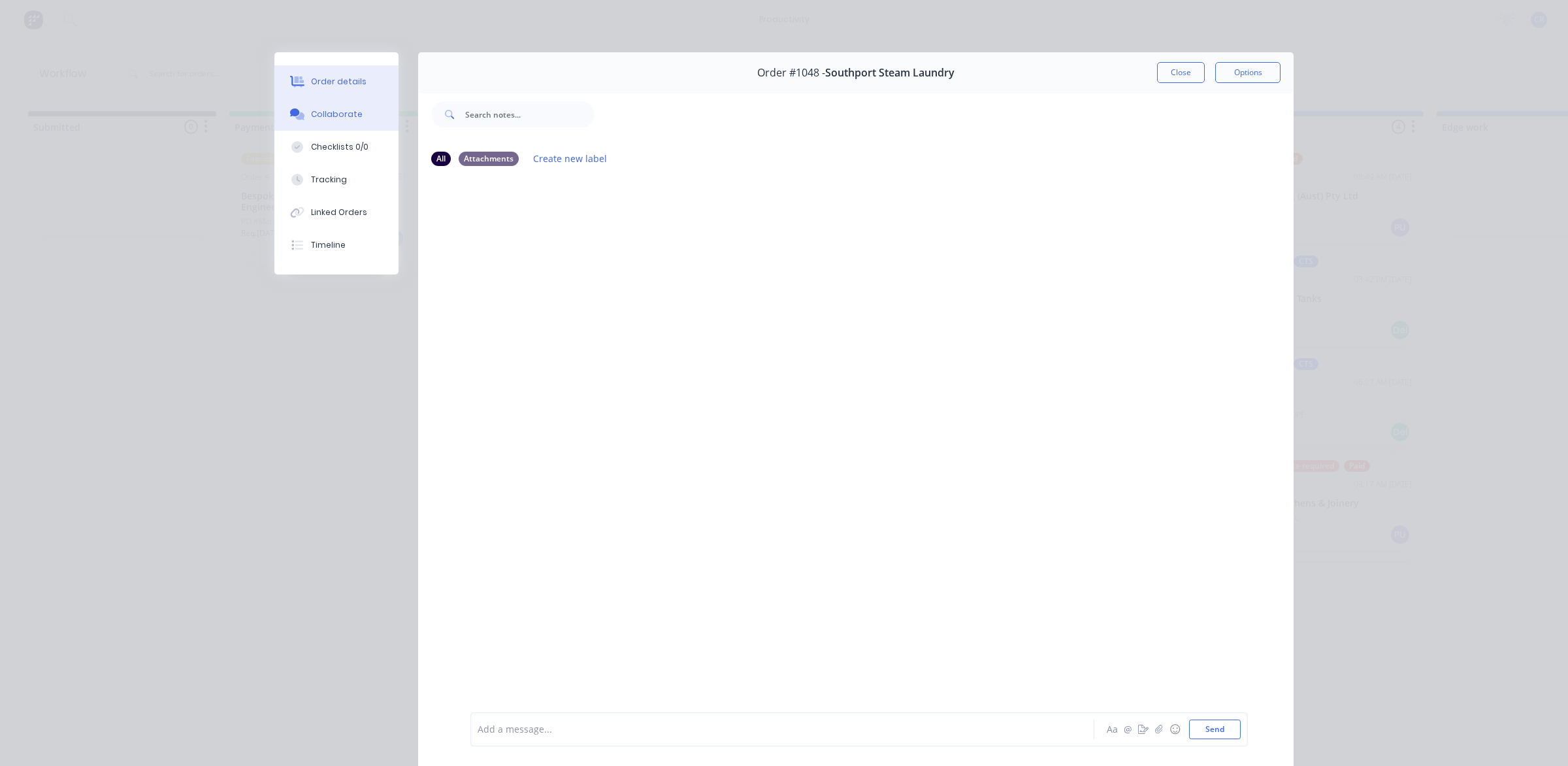
click at [331, 91] on button "Order details" at bounding box center [337, 82] width 125 height 32
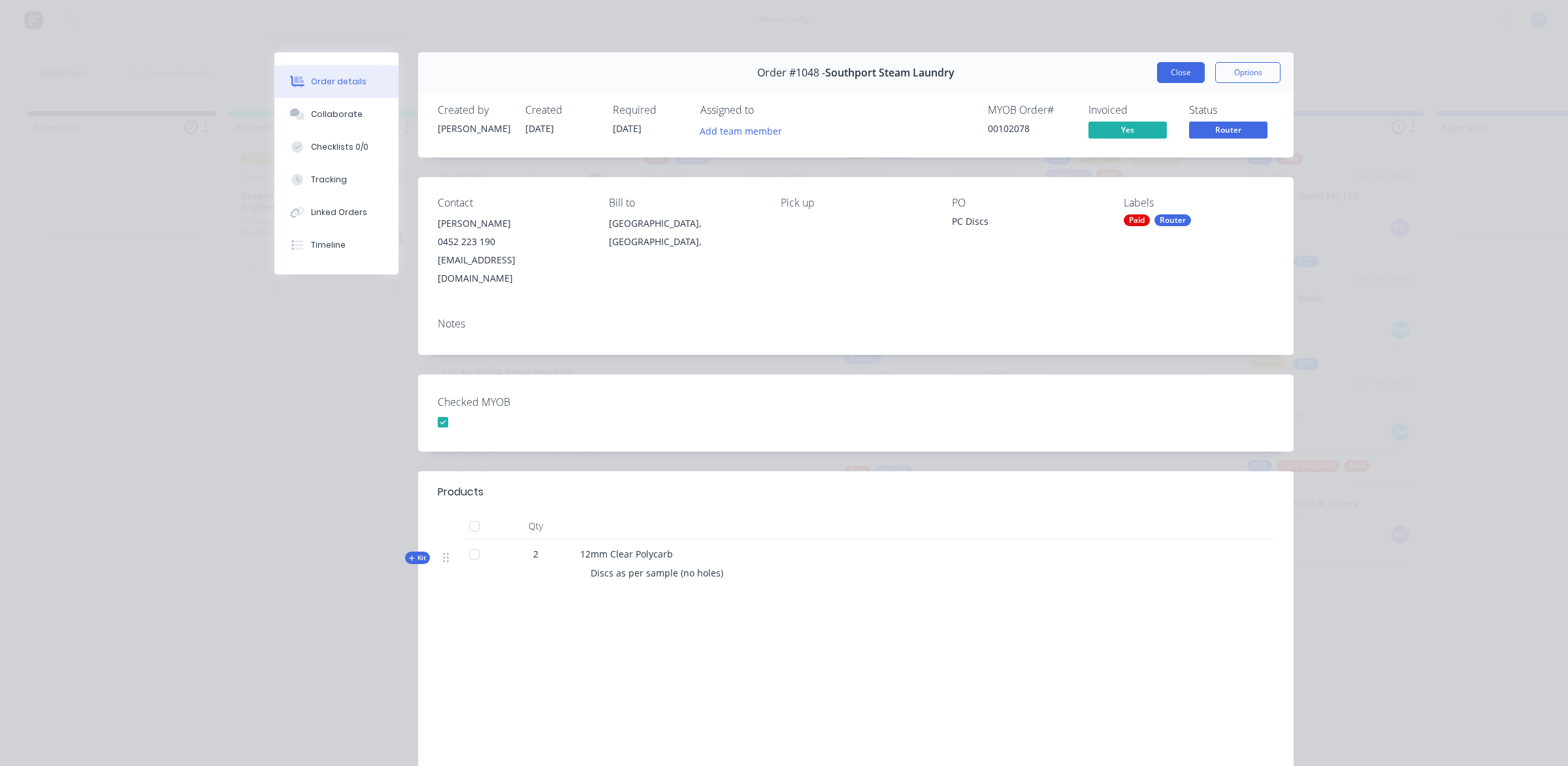
click at [1188, 73] on button "Close" at bounding box center [1181, 73] width 48 height 21
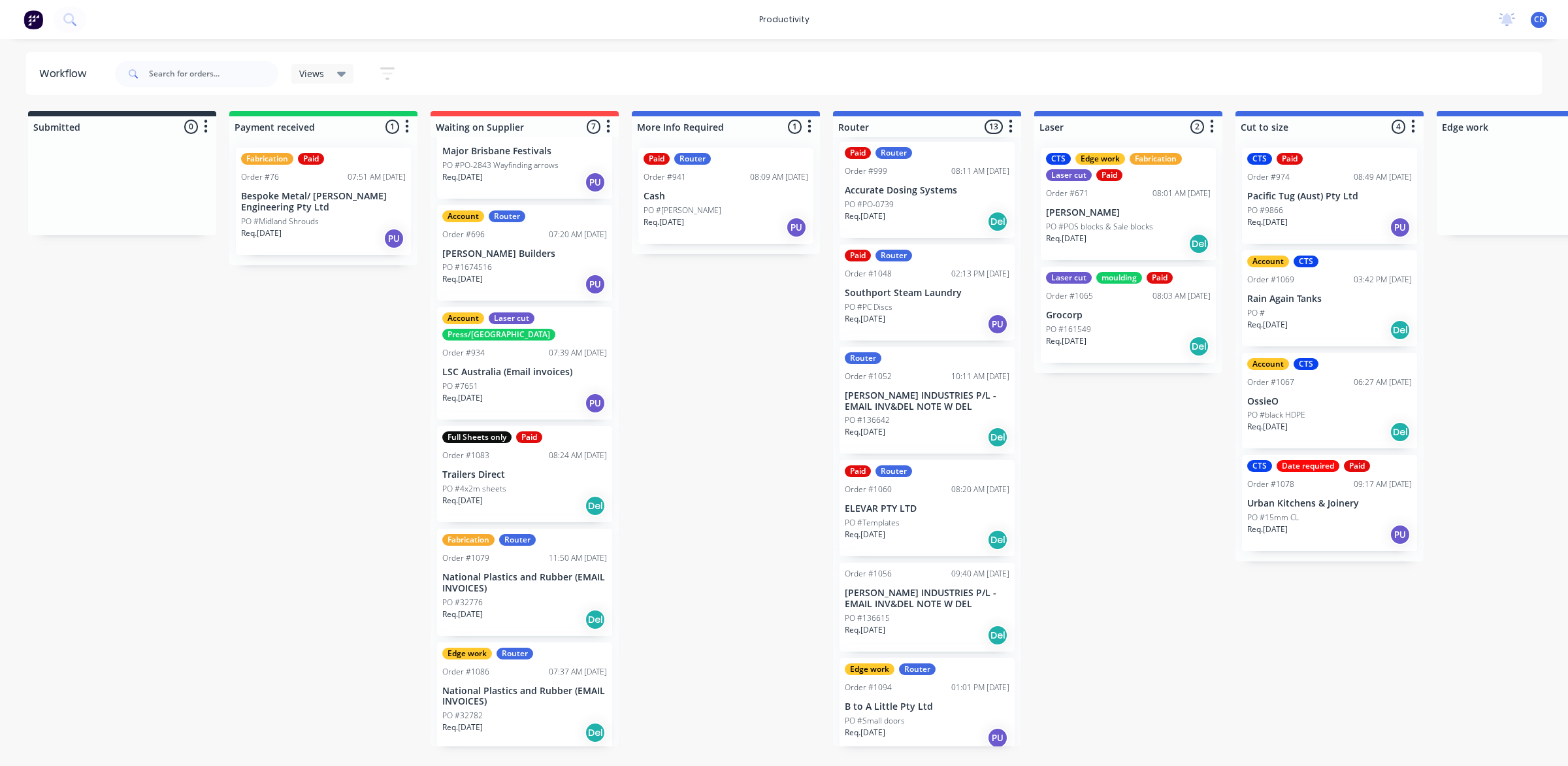
click at [1124, 503] on div "Submitted 0 Sort By Created date Required date Order number Customer name Most …" at bounding box center [1553, 428] width 3127 height 635
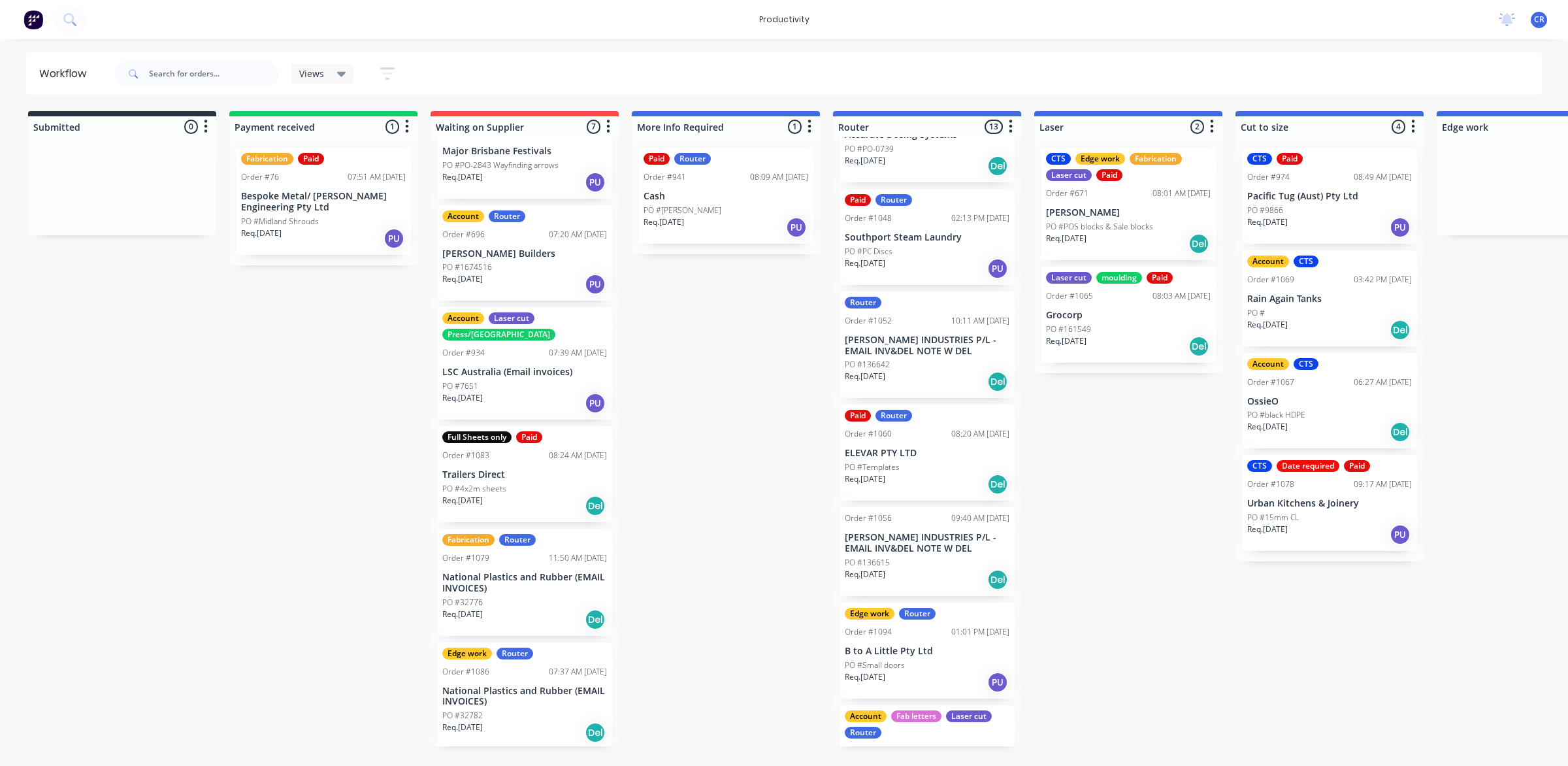
scroll to position [776, 0]
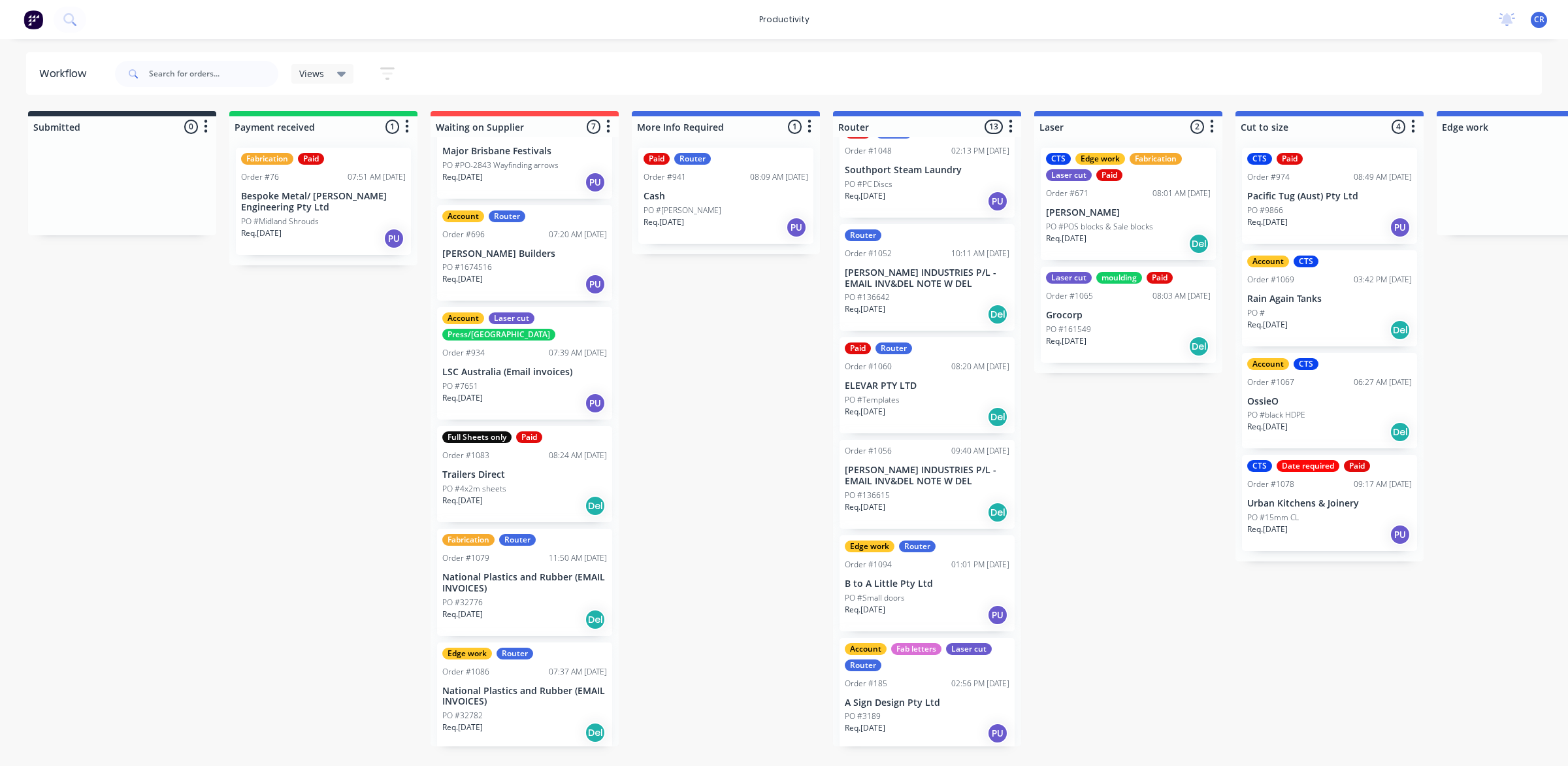
click at [938, 592] on div "PO #Small doors" at bounding box center [926, 598] width 165 height 12
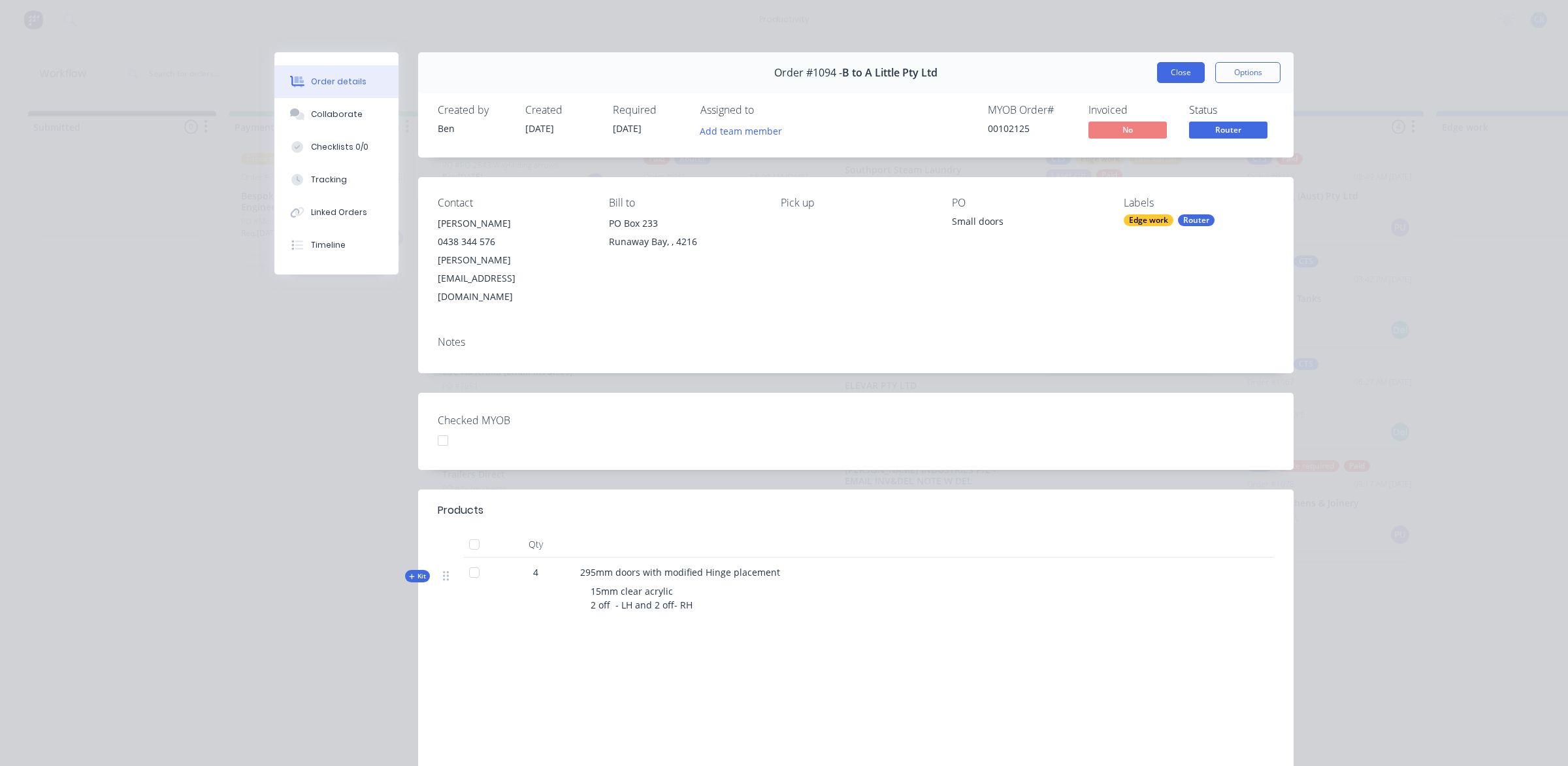
click at [1184, 63] on button "Close" at bounding box center [1181, 73] width 48 height 21
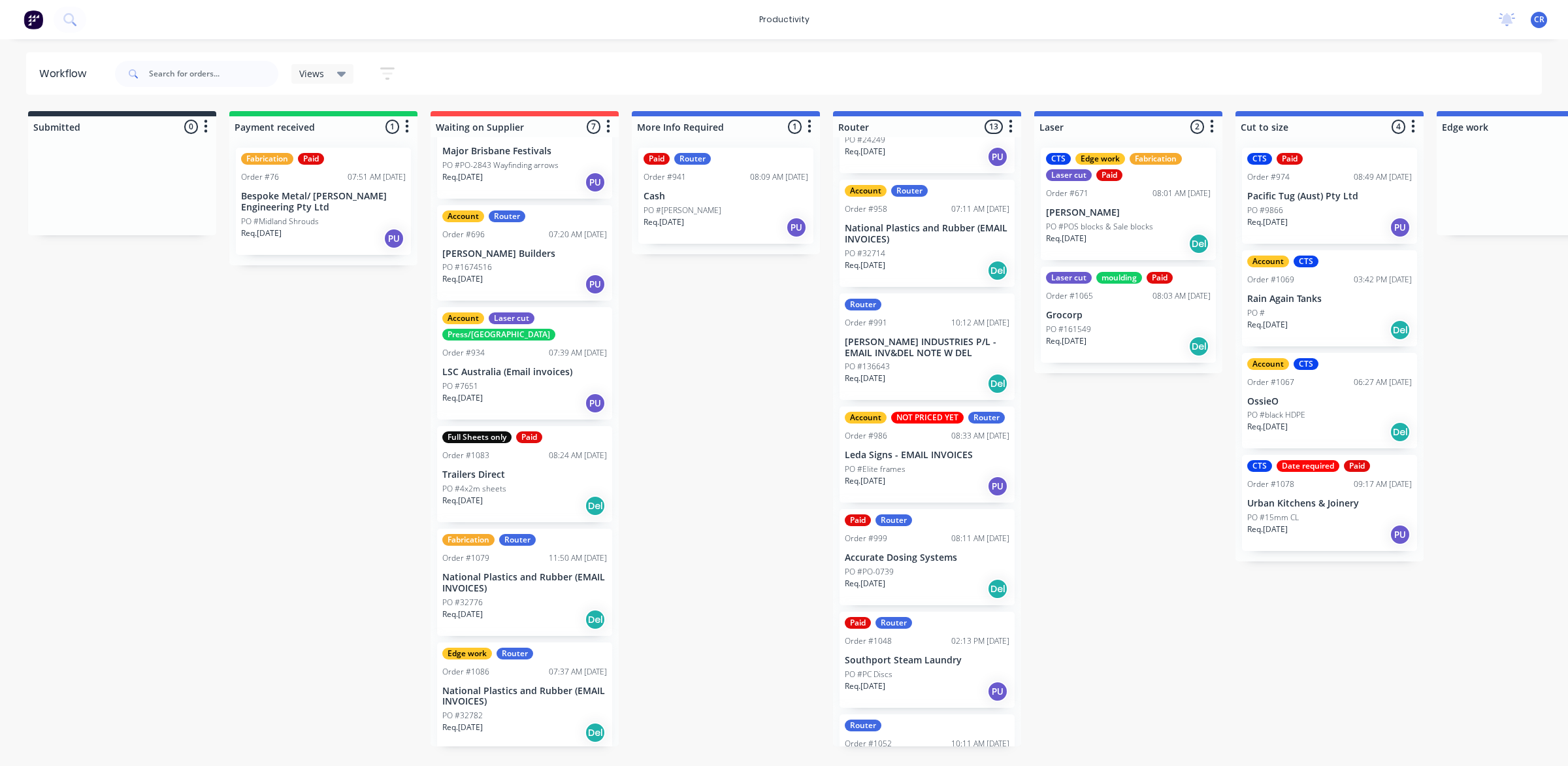
scroll to position [0, 0]
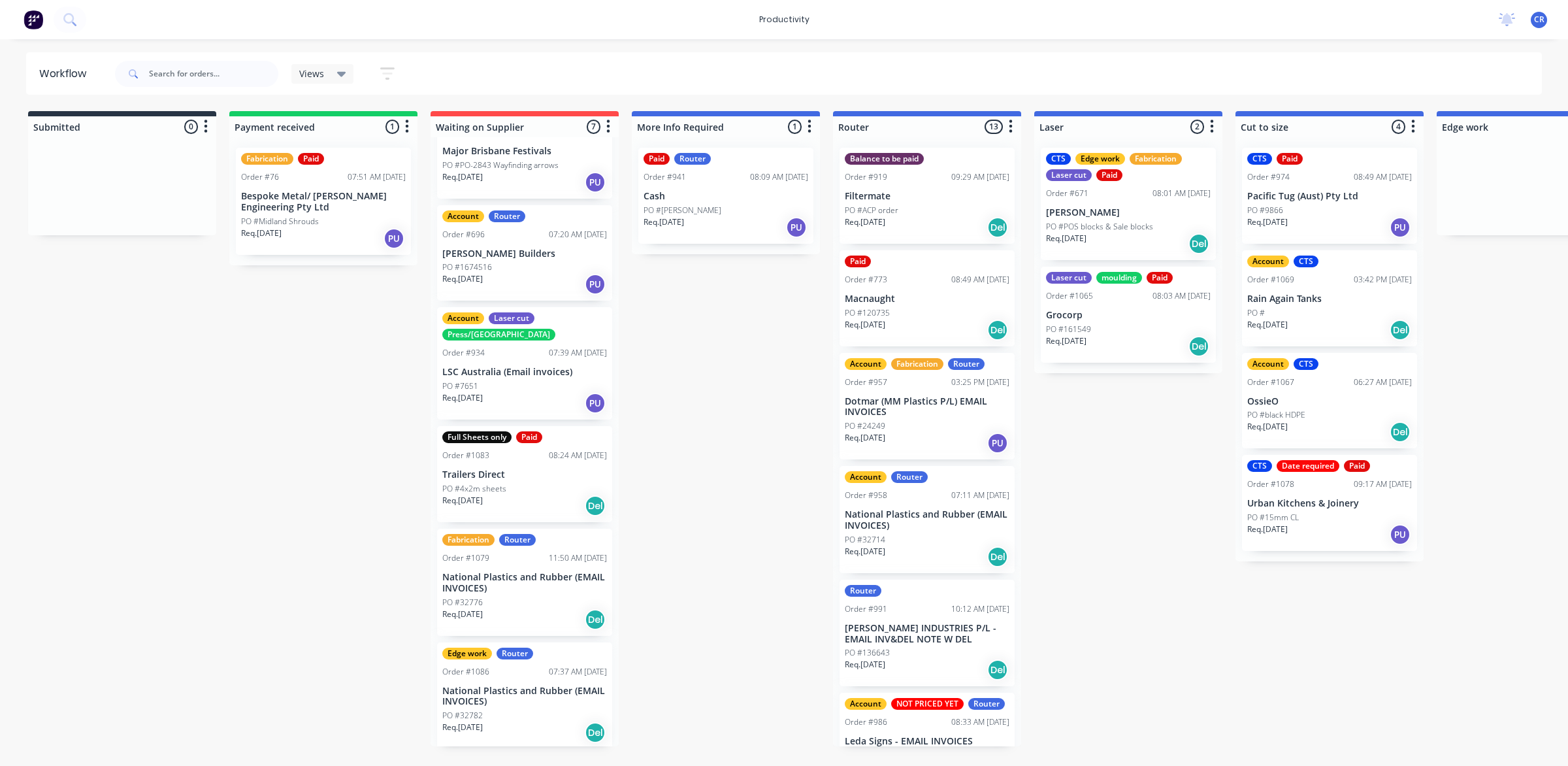
click at [915, 526] on p "National Plastics and Rubber (EMAIL INVOICES)" at bounding box center [926, 520] width 165 height 22
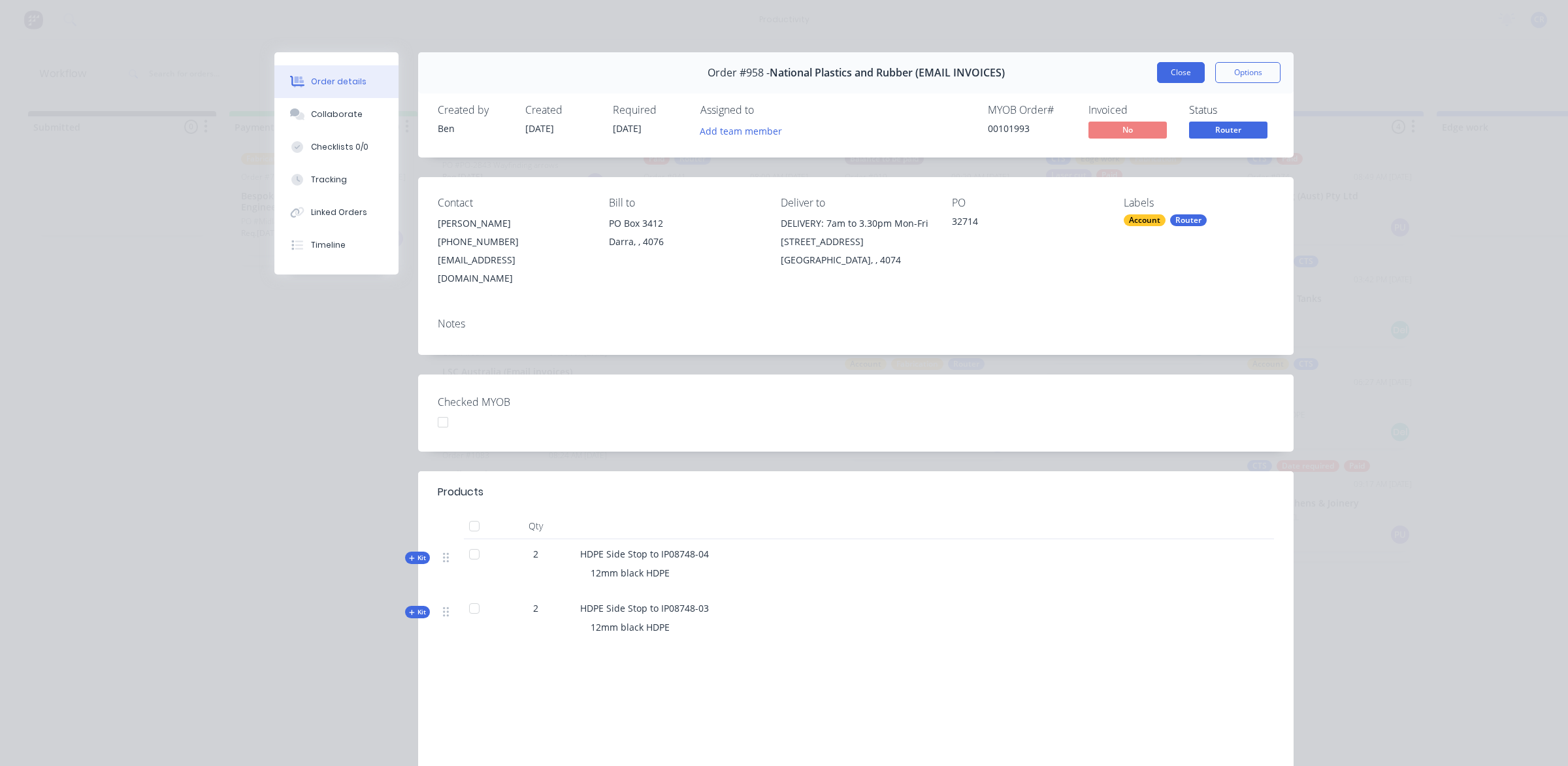
click at [1180, 77] on button "Close" at bounding box center [1181, 73] width 48 height 21
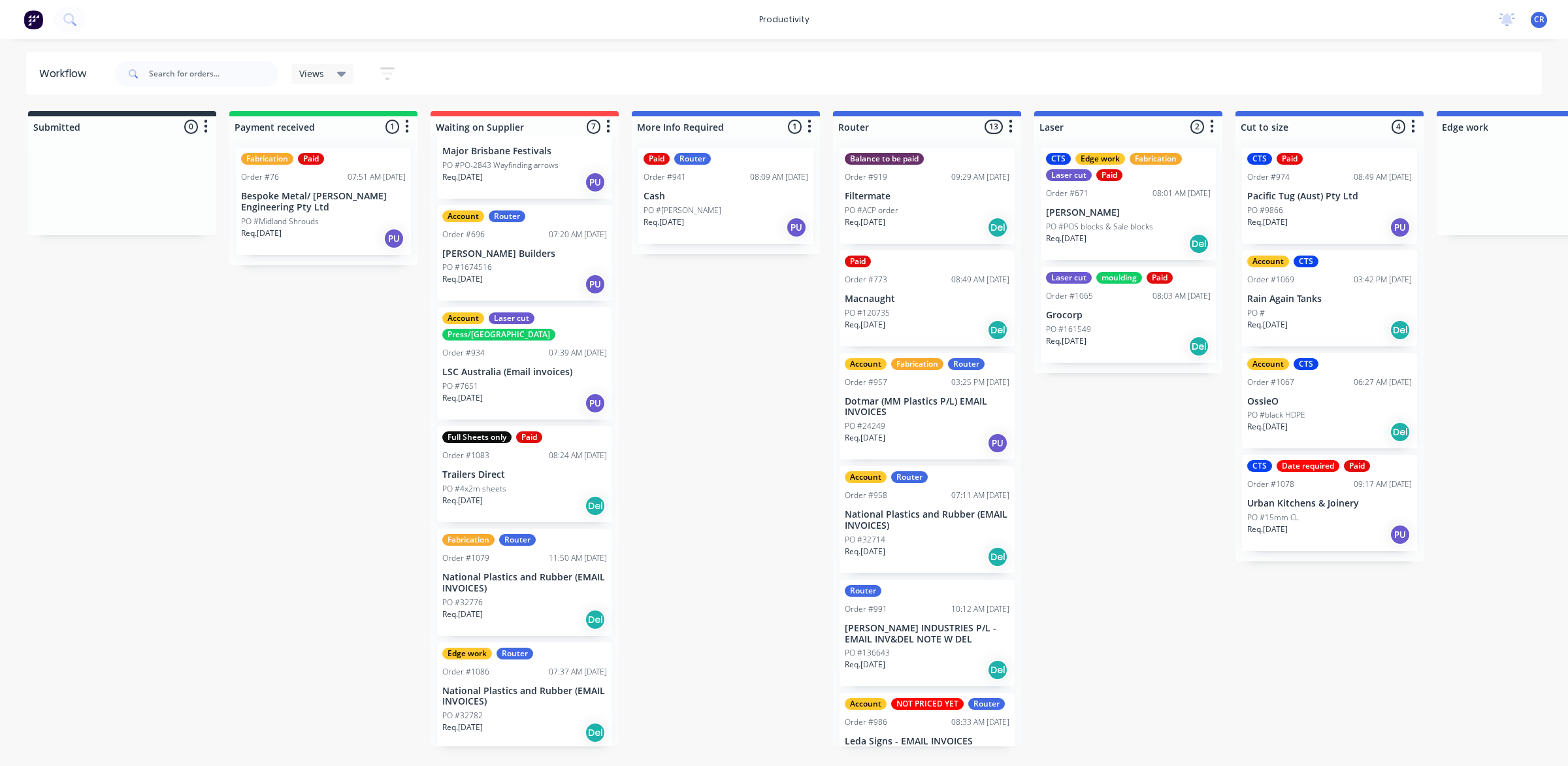
click at [916, 421] on div "PO #24249" at bounding box center [926, 426] width 165 height 12
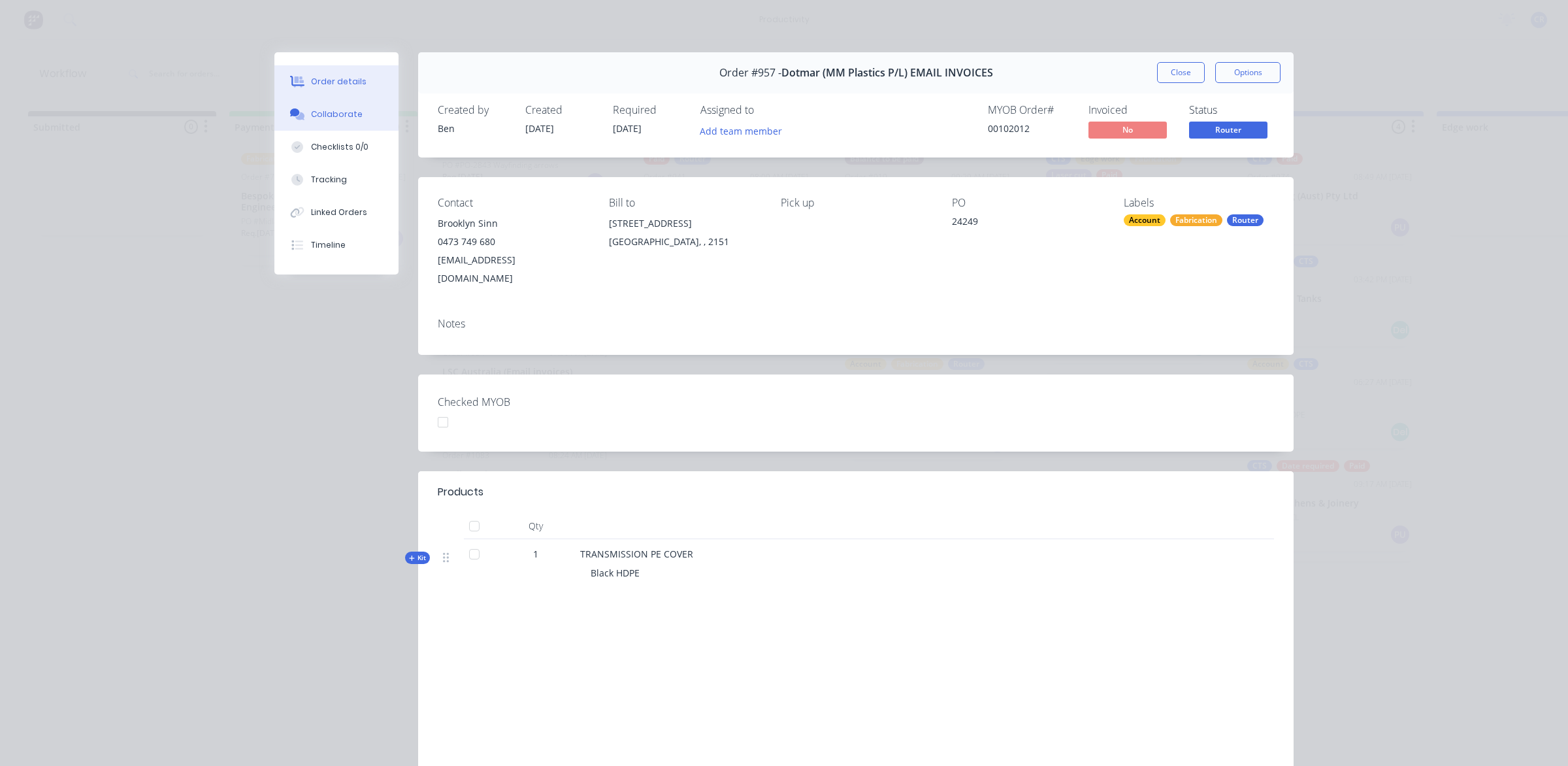
click at [359, 128] on button "Collaborate" at bounding box center [337, 114] width 125 height 32
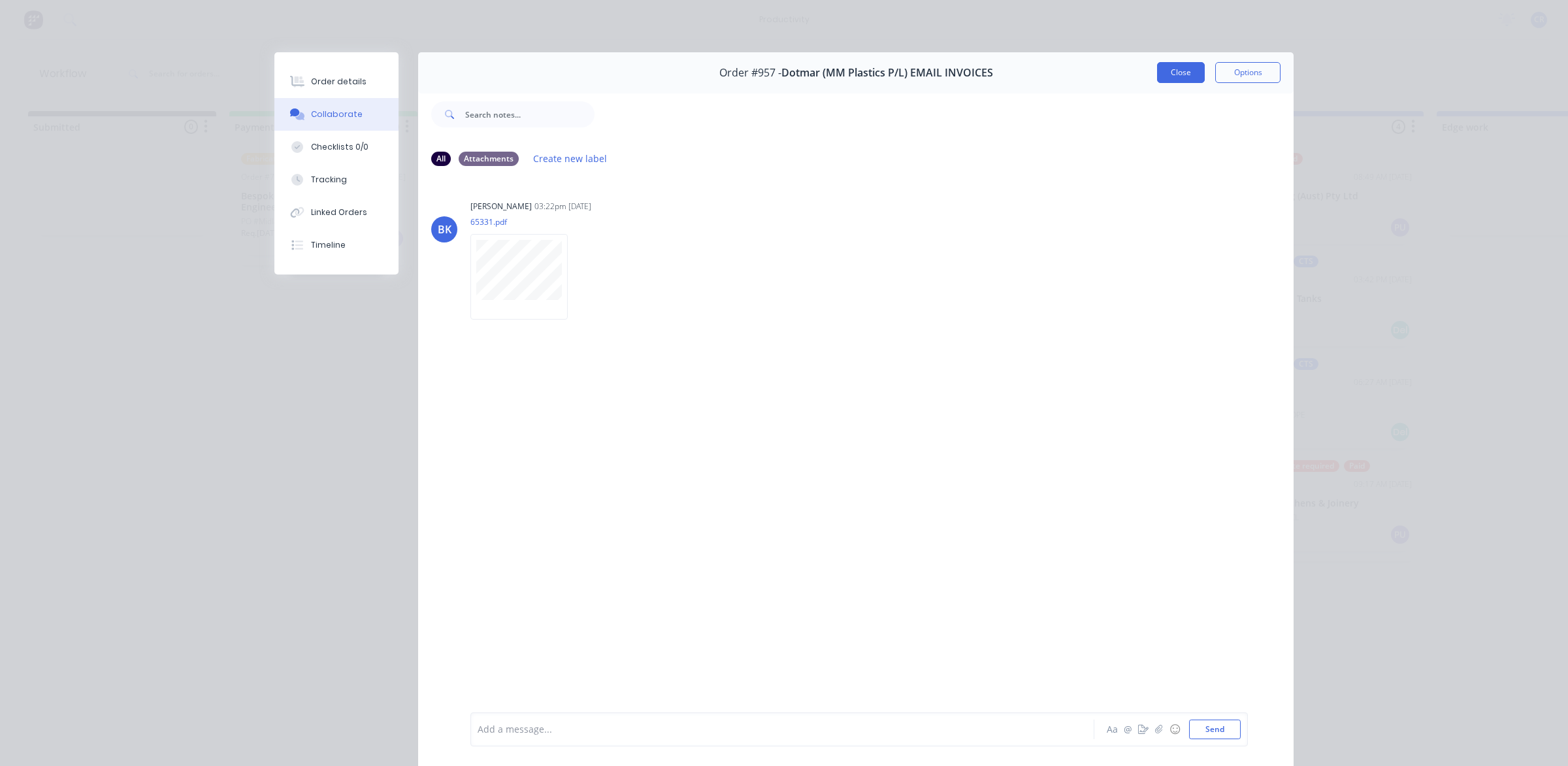
click at [1157, 71] on button "Close" at bounding box center [1181, 73] width 48 height 21
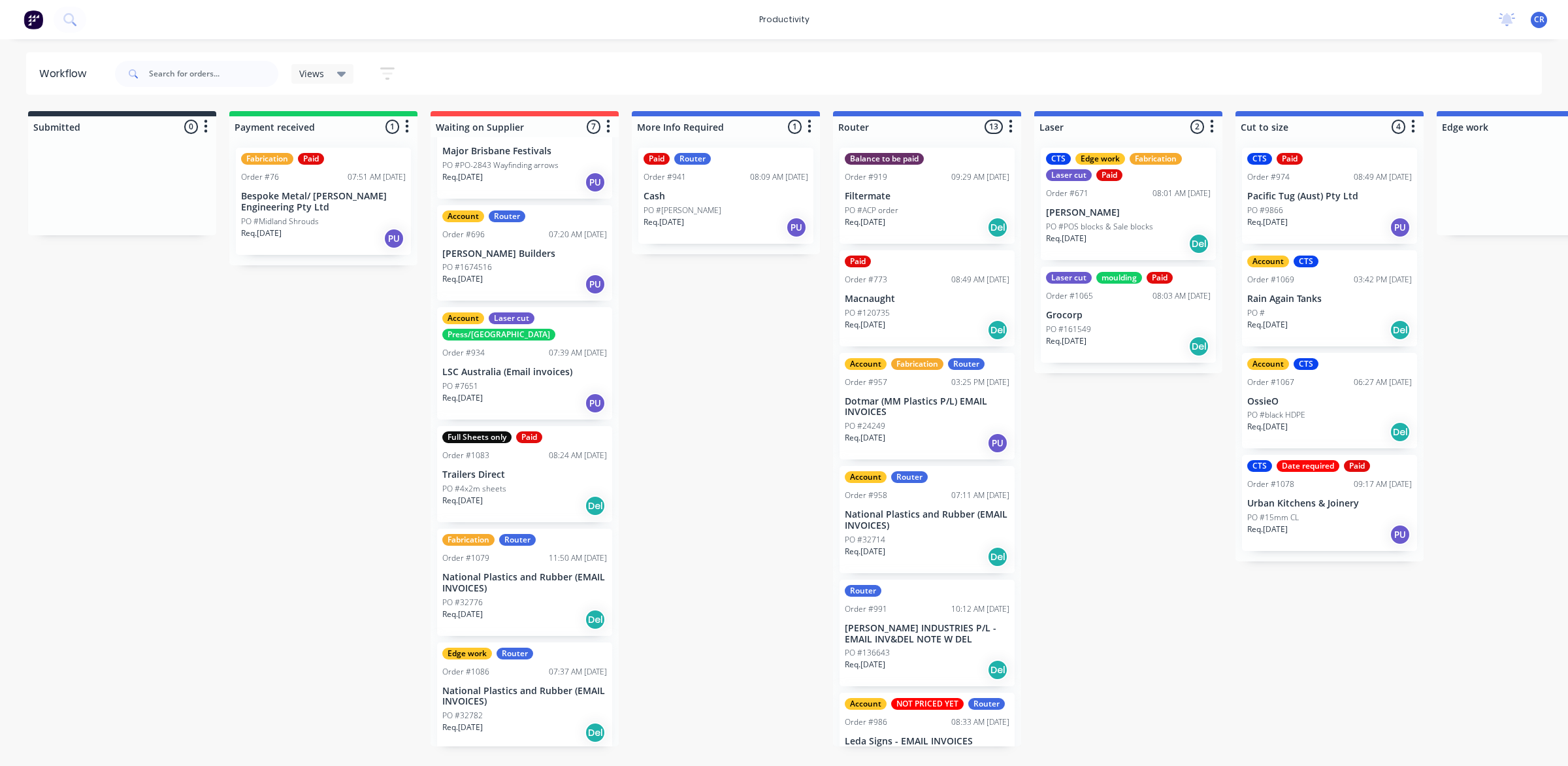
click at [915, 304] on div "Paid Order #773 08:49 AM 01/08/25 Macnaught PO #120735 Req. 30/07/25 Del" at bounding box center [926, 298] width 175 height 96
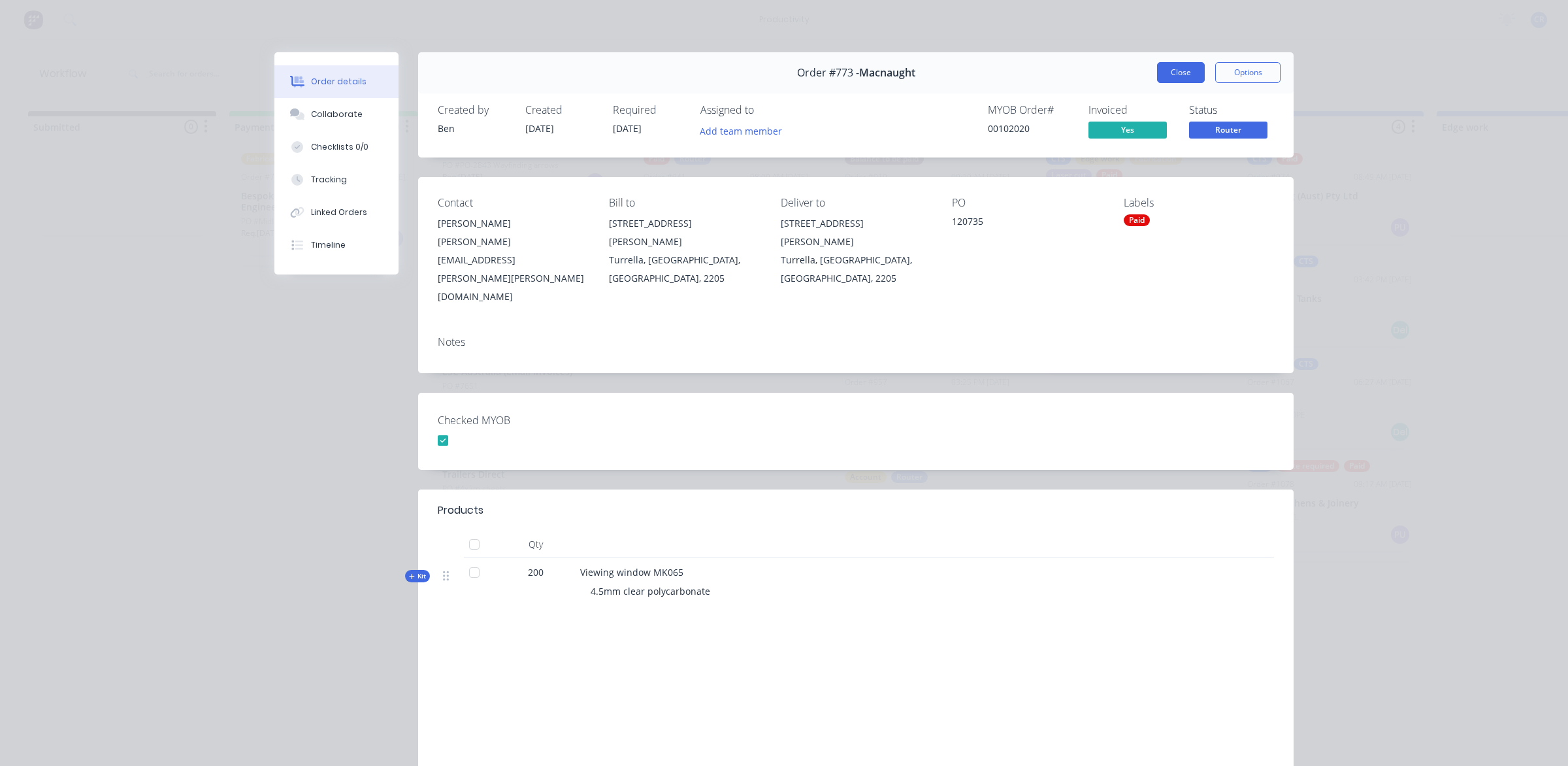
click at [1164, 82] on button "Close" at bounding box center [1181, 73] width 48 height 21
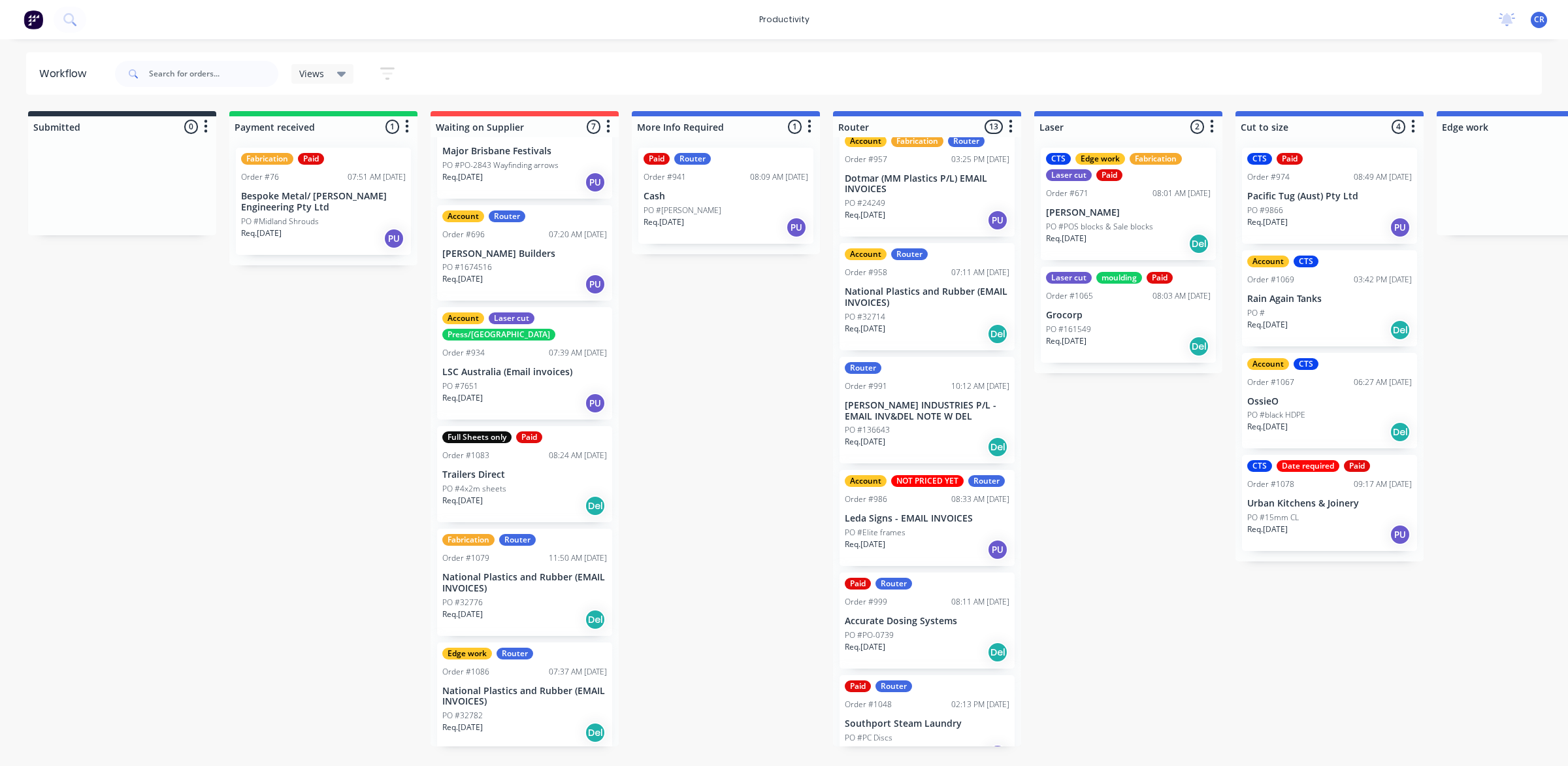
scroll to position [245, 0]
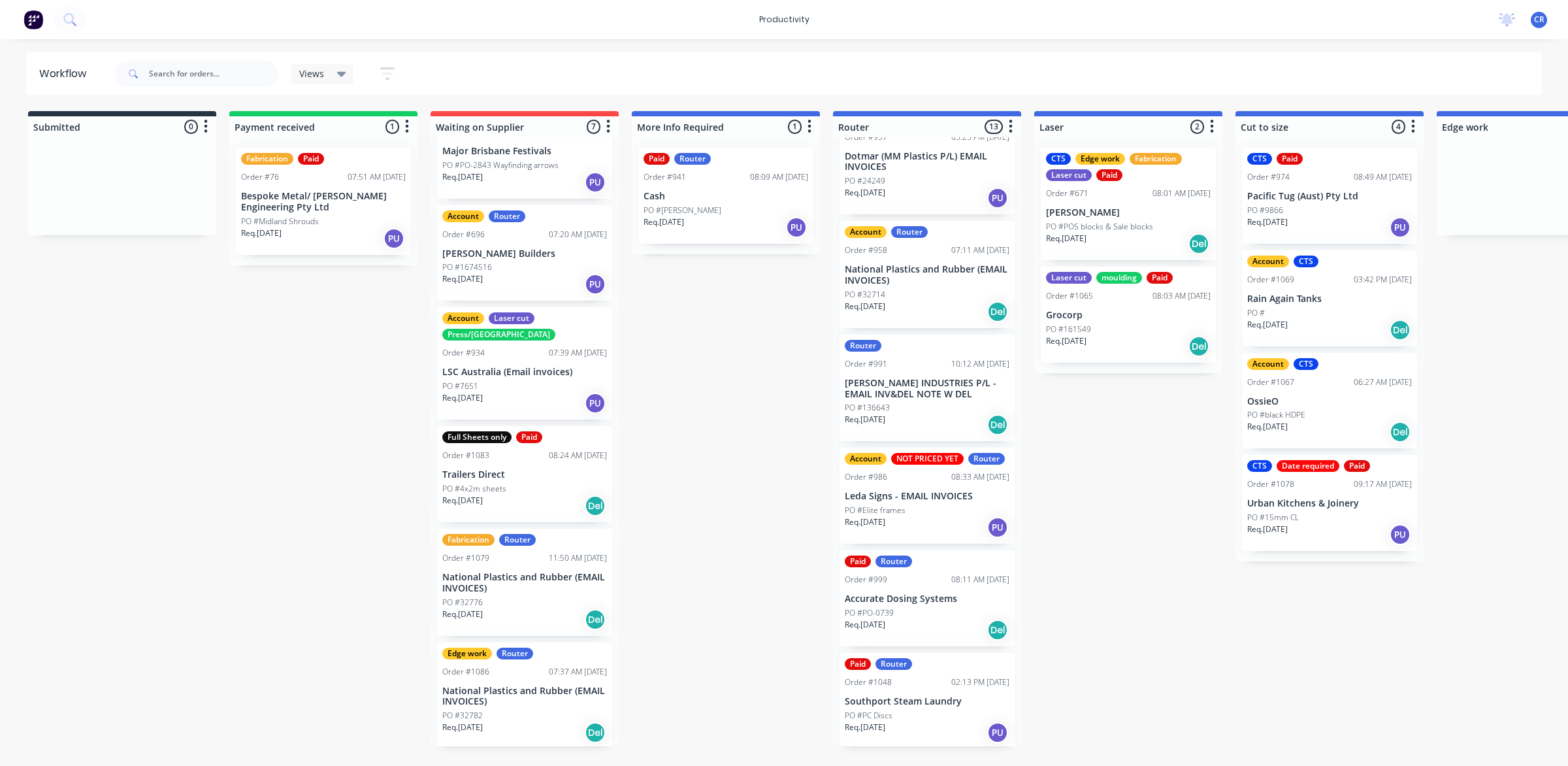
click at [913, 513] on div "PO #Elite frames" at bounding box center [926, 510] width 165 height 12
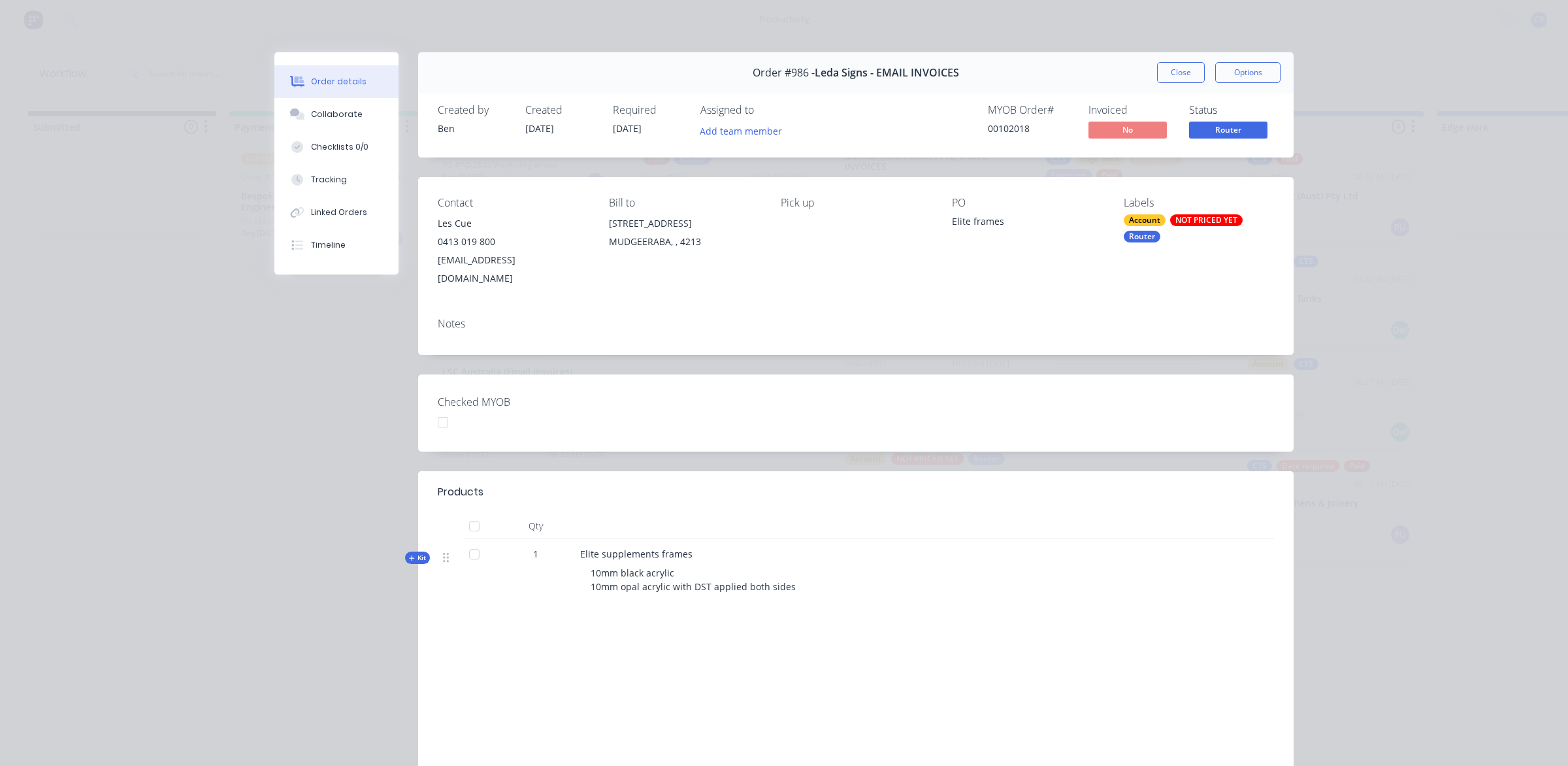
click at [1159, 78] on button "Close" at bounding box center [1181, 73] width 48 height 21
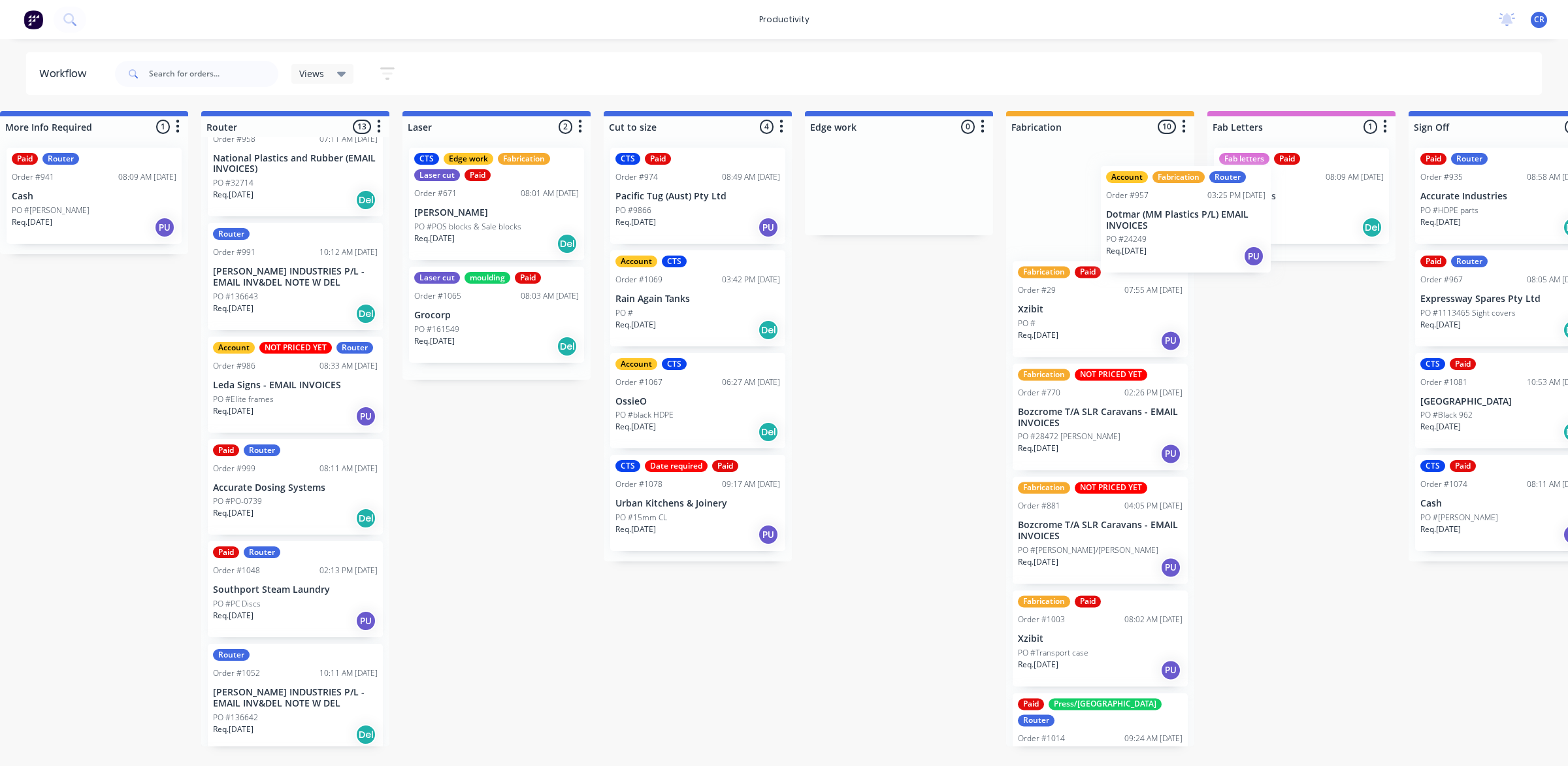
scroll to position [0, 635]
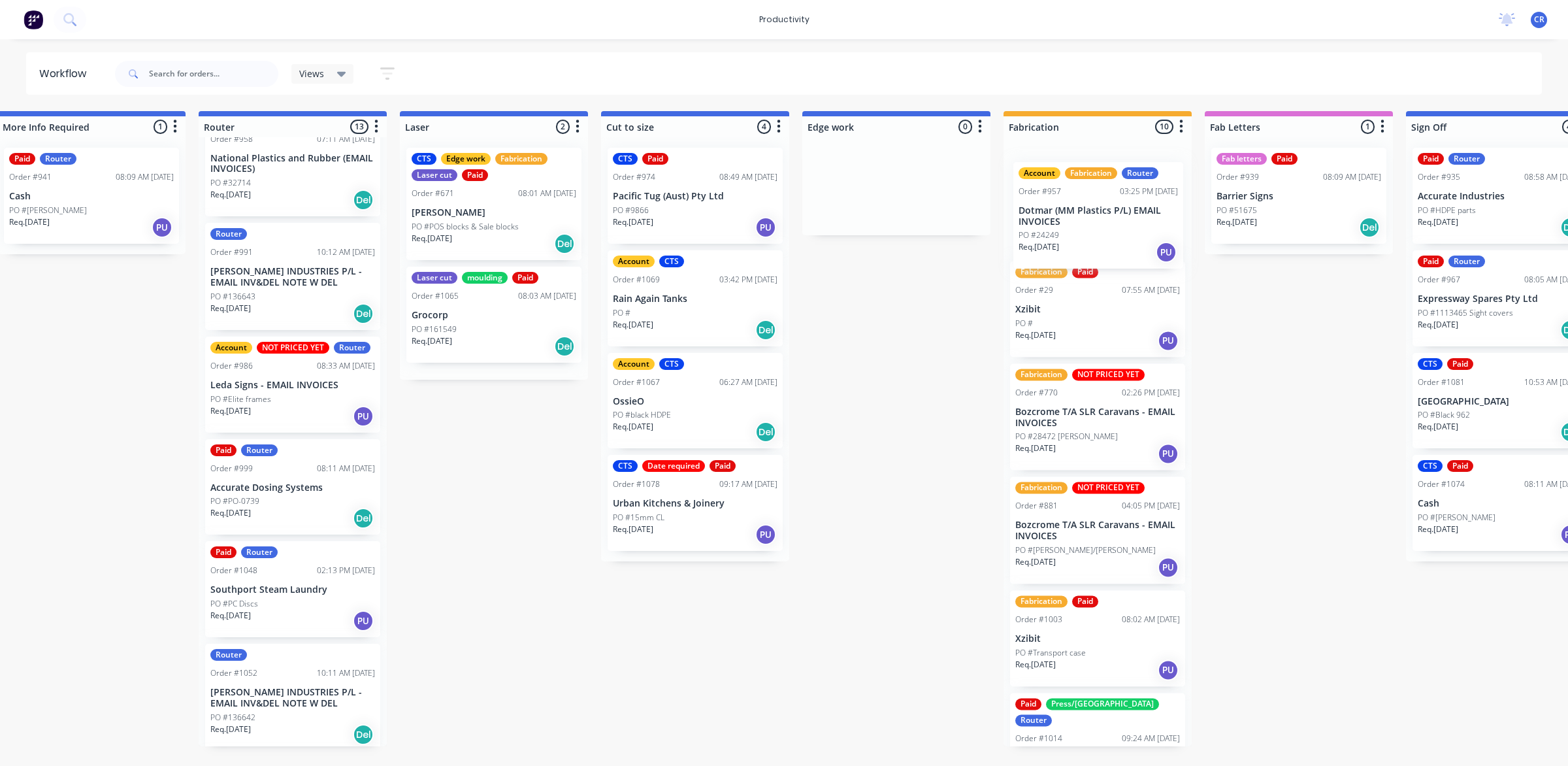
drag, startPoint x: 922, startPoint y: 186, endPoint x: 1099, endPoint y: 242, distance: 185.6
click at [1099, 242] on div "Submitted 0 Sort By Created date Required date Order number Customer name Most …" at bounding box center [919, 428] width 3127 height 635
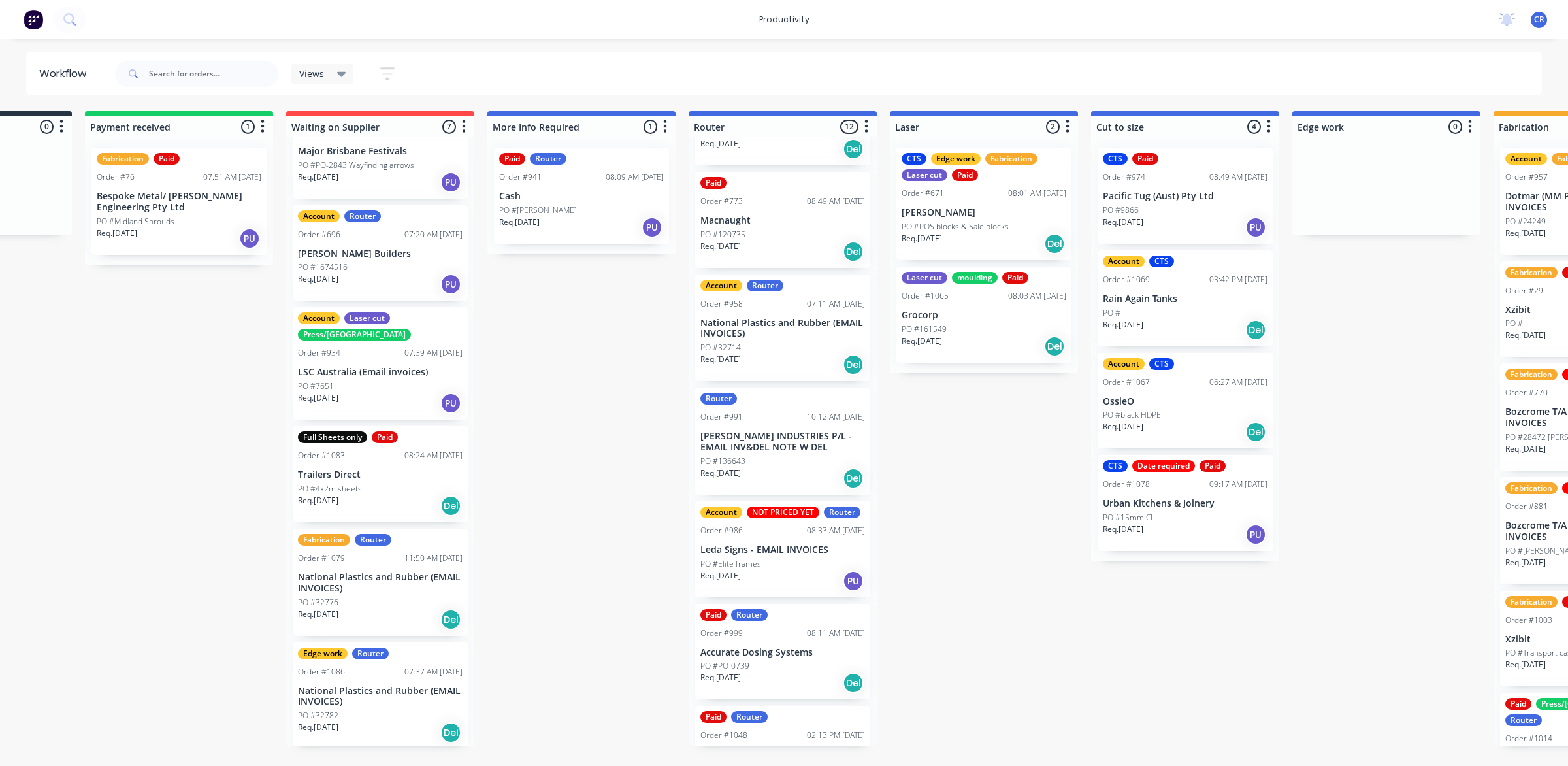
scroll to position [0, 0]
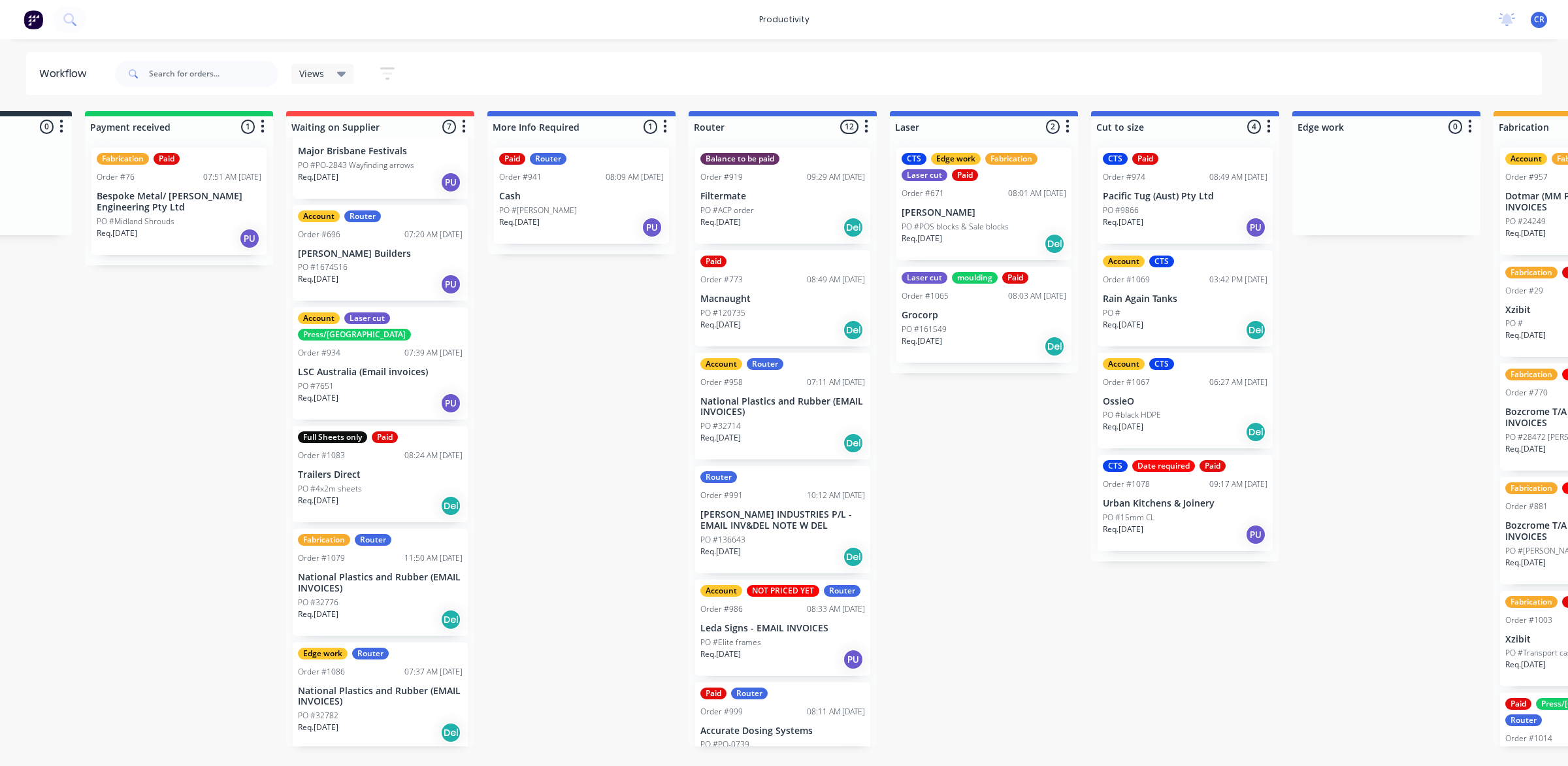
click at [943, 311] on p "Grocorp" at bounding box center [984, 315] width 165 height 11
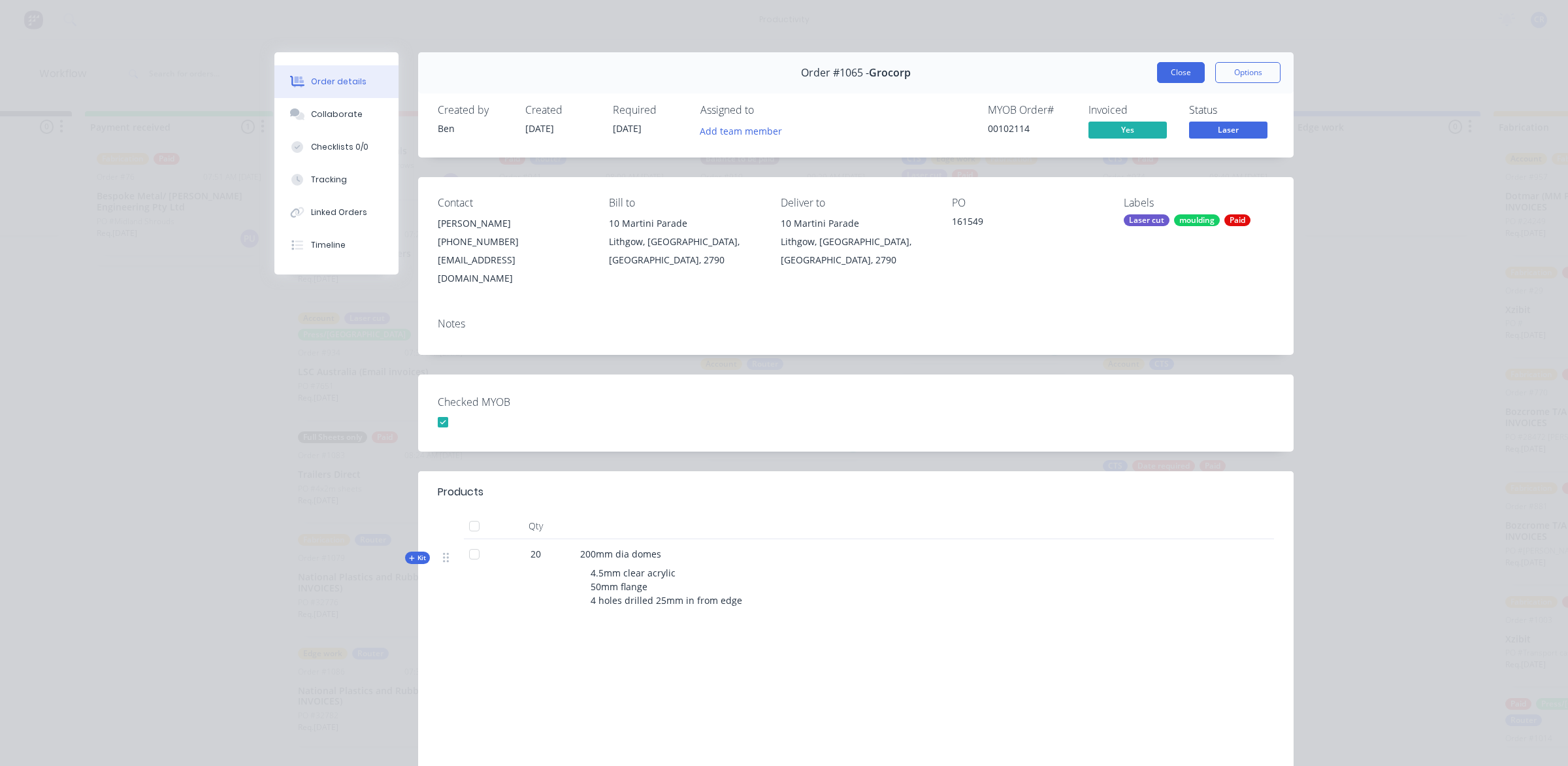
click at [1177, 83] on button "Close" at bounding box center [1181, 73] width 48 height 21
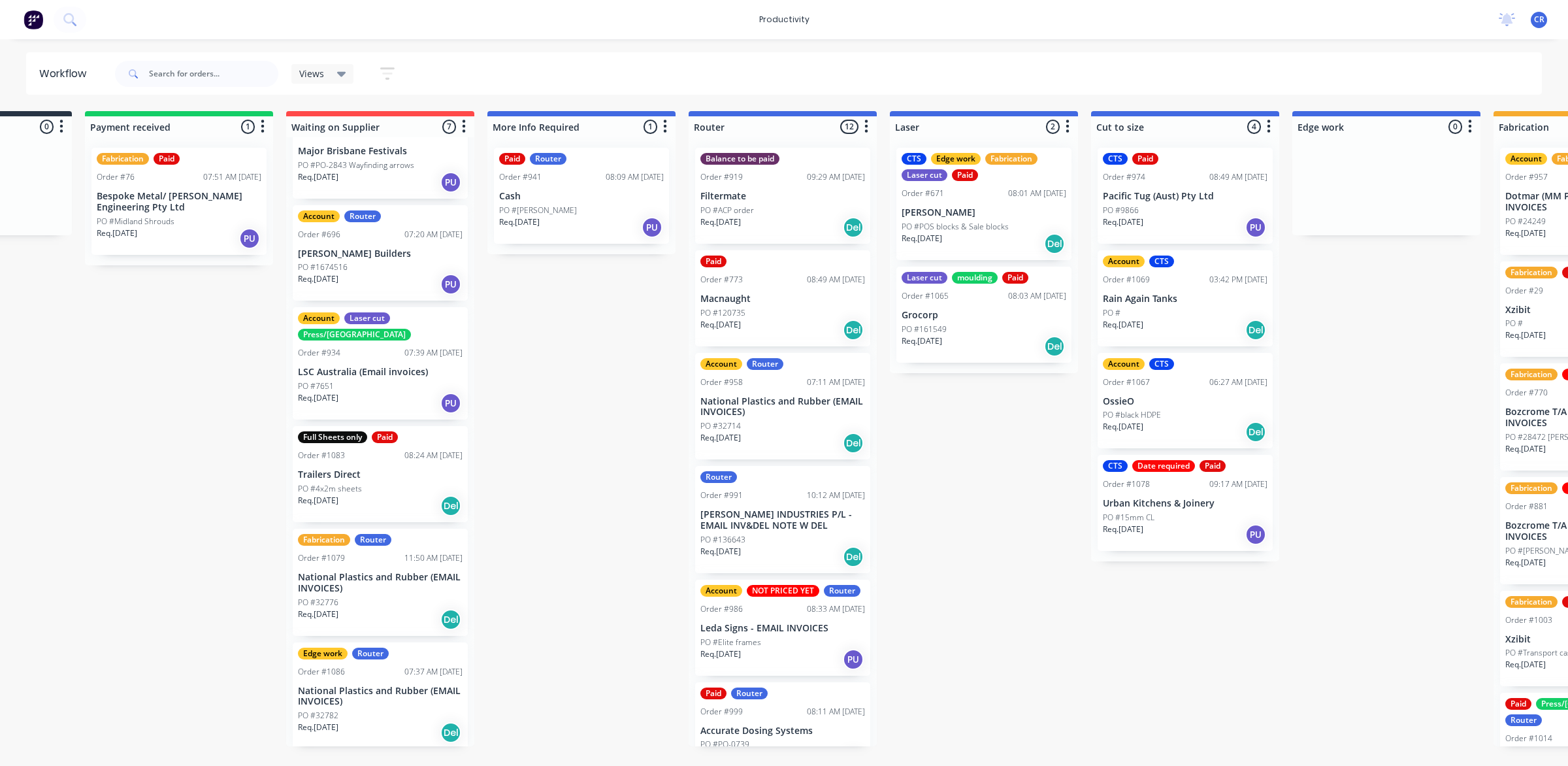
click at [1005, 496] on div "Submitted 0 Sort By Created date Required date Order number Customer name Most …" at bounding box center [1408, 428] width 3127 height 635
